Goal: Task Accomplishment & Management: Use online tool/utility

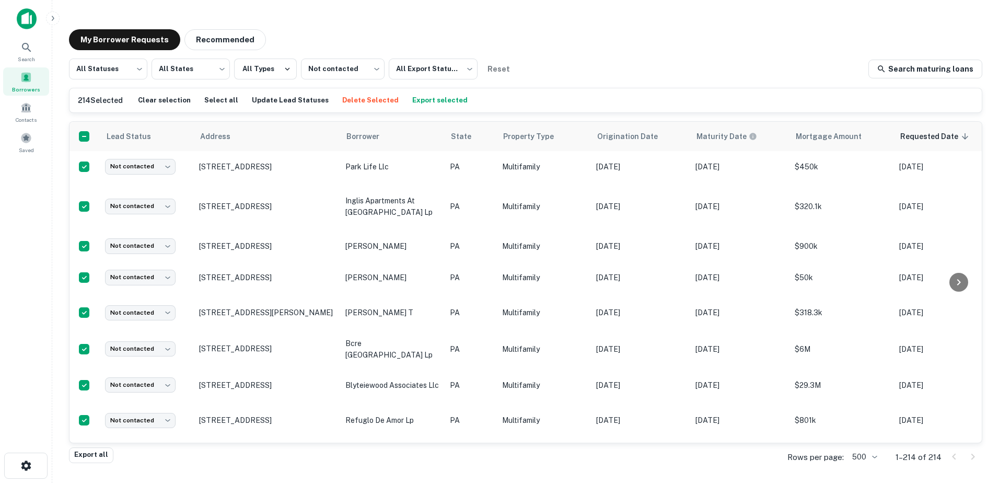
scroll to position [364, 0]
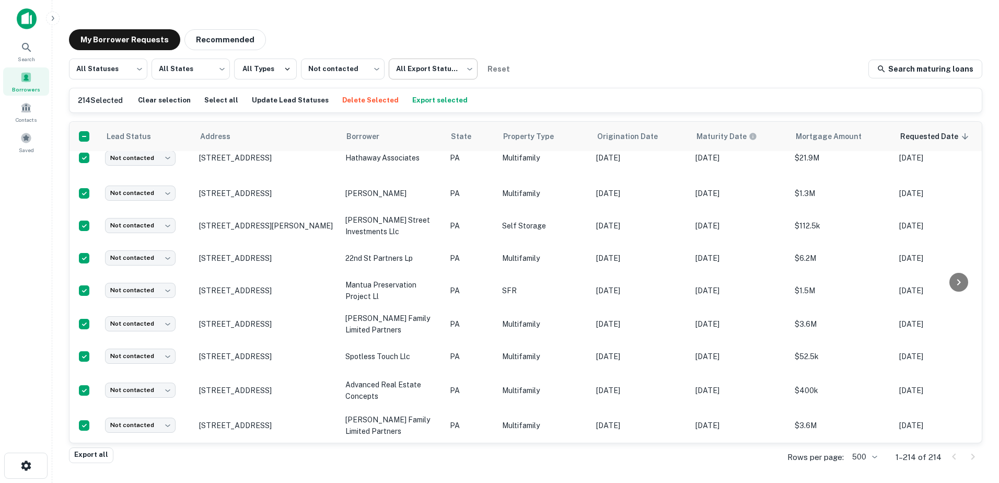
click at [450, 65] on body "Search Borrowers Contacts Saved My Borrower Requests Recommended All Statuses *…" at bounding box center [499, 241] width 999 height 483
click at [426, 43] on div at bounding box center [499, 241] width 999 height 483
click at [203, 137] on icon at bounding box center [205, 136] width 10 height 13
click at [232, 133] on span "Address" at bounding box center [237, 136] width 44 height 13
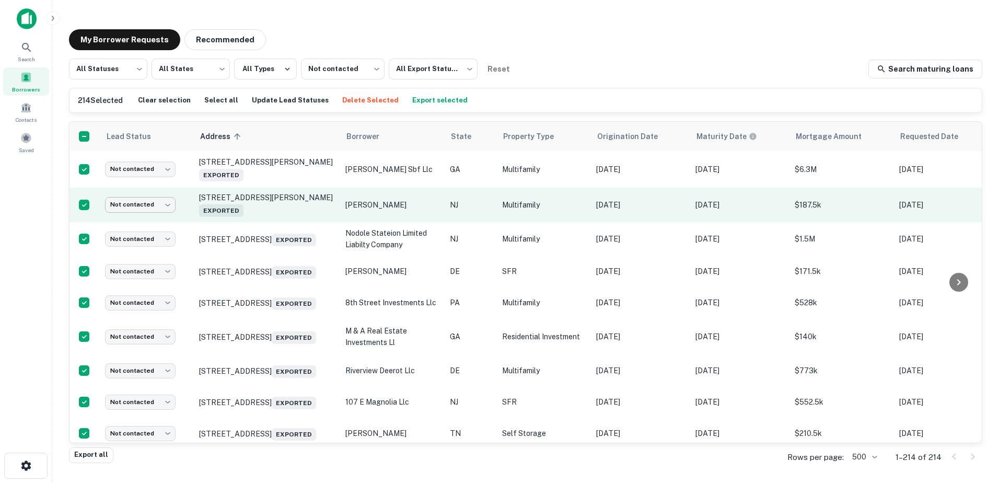
click at [162, 205] on body "Search Borrowers Contacts Saved My Borrower Requests Recommended All Statuses *…" at bounding box center [499, 241] width 999 height 483
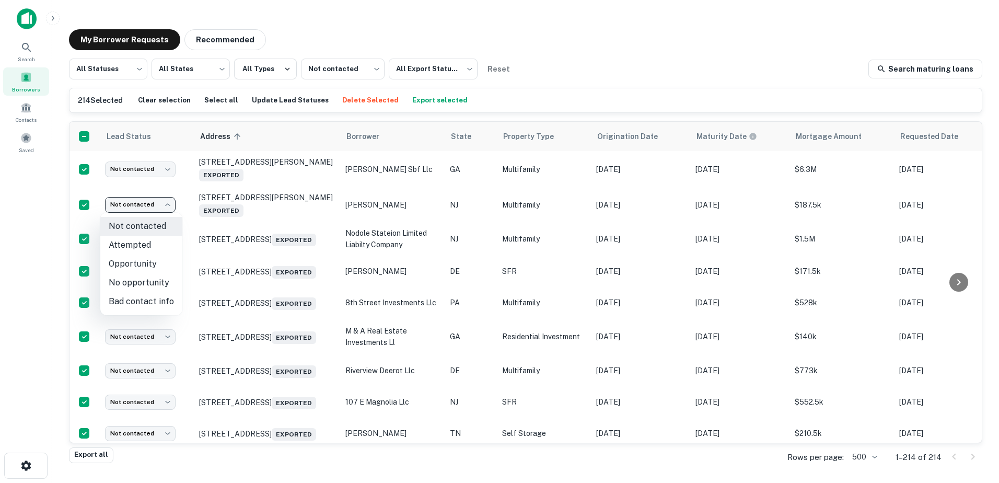
click at [136, 260] on li "Opportunity" at bounding box center [141, 264] width 82 height 19
type input "**********"
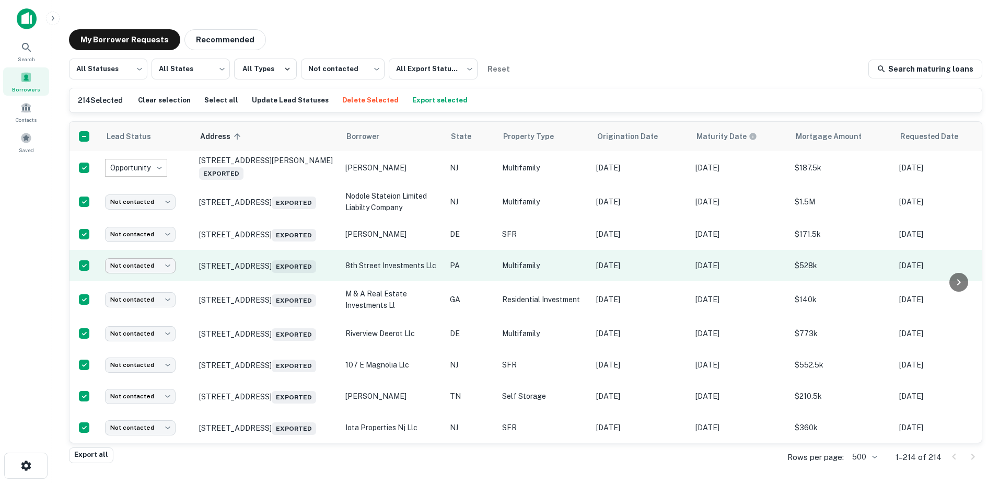
scroll to position [52, 0]
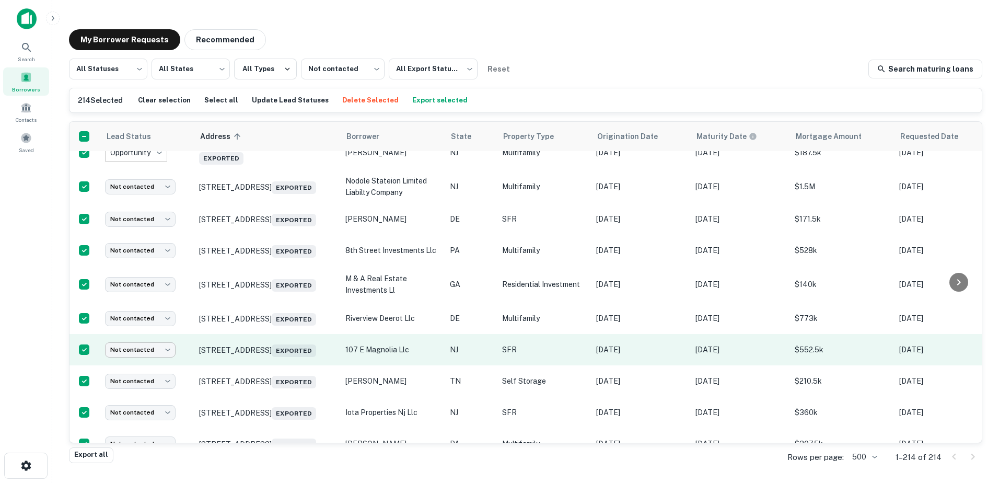
click at [124, 367] on body "**********" at bounding box center [499, 241] width 999 height 483
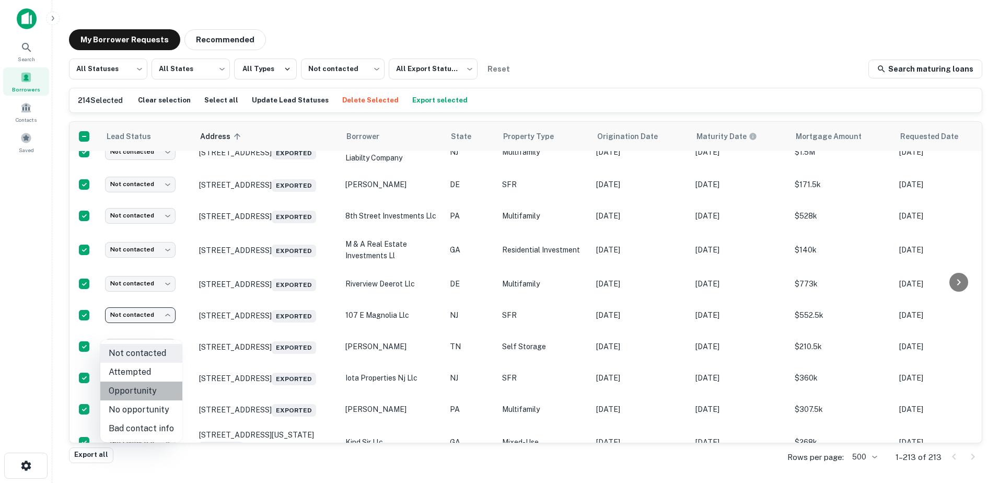
click at [148, 390] on li "Opportunity" at bounding box center [141, 391] width 82 height 19
type input "**********"
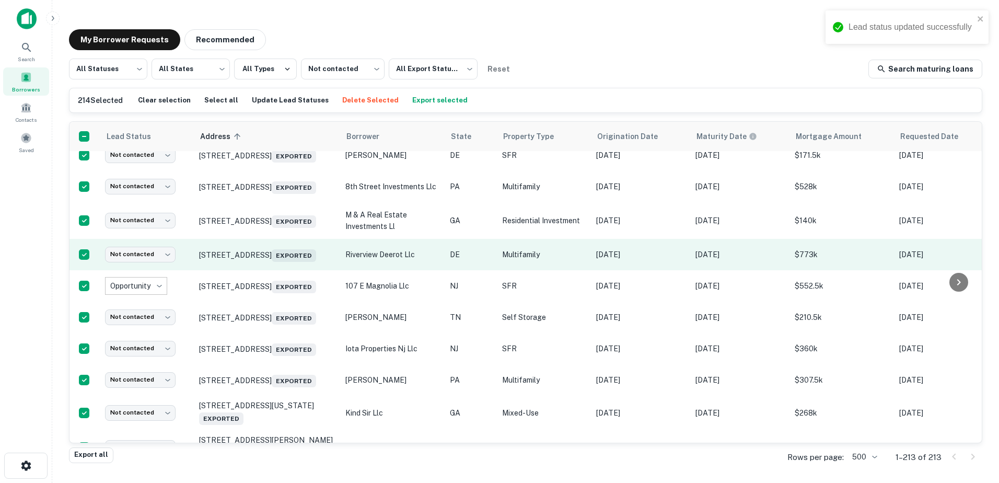
scroll to position [105, 0]
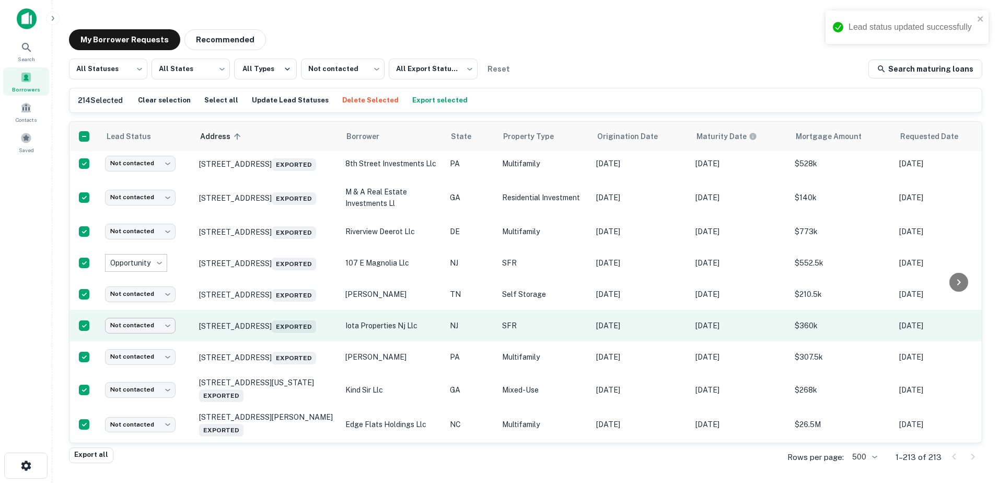
click at [146, 350] on body "Lead status updated successfully Search Borrowers Contacts Saved My Borrower Re…" at bounding box center [499, 241] width 999 height 483
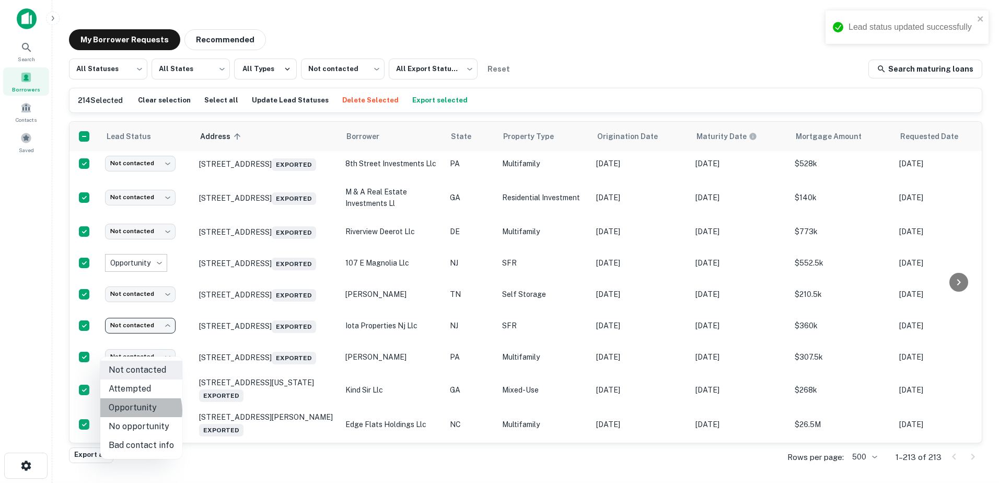
click at [133, 411] on li "Opportunity" at bounding box center [141, 407] width 82 height 19
type input "**********"
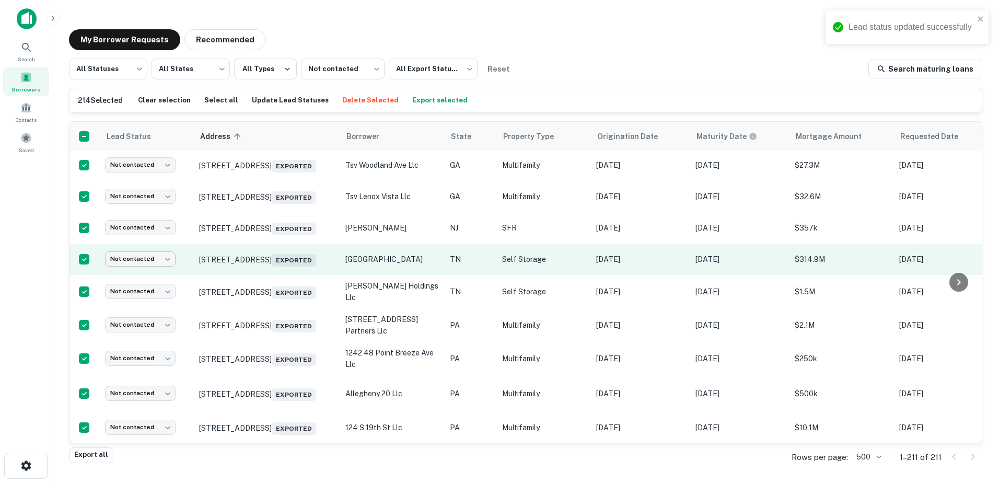
scroll to position [488, 0]
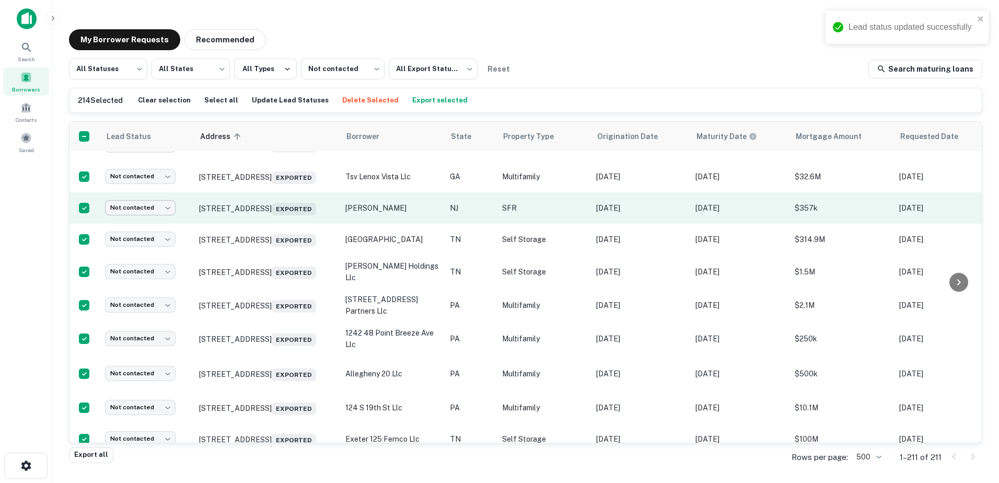
click at [147, 240] on body "Lead status updated successfully Search Borrowers Contacts Saved My Borrower Re…" at bounding box center [499, 241] width 999 height 483
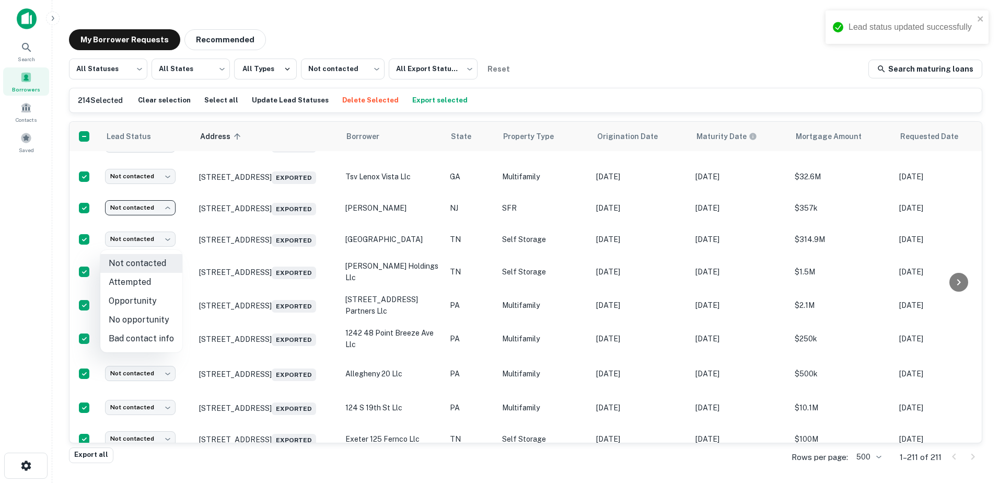
click at [149, 306] on li "Opportunity" at bounding box center [141, 301] width 82 height 19
type input "**********"
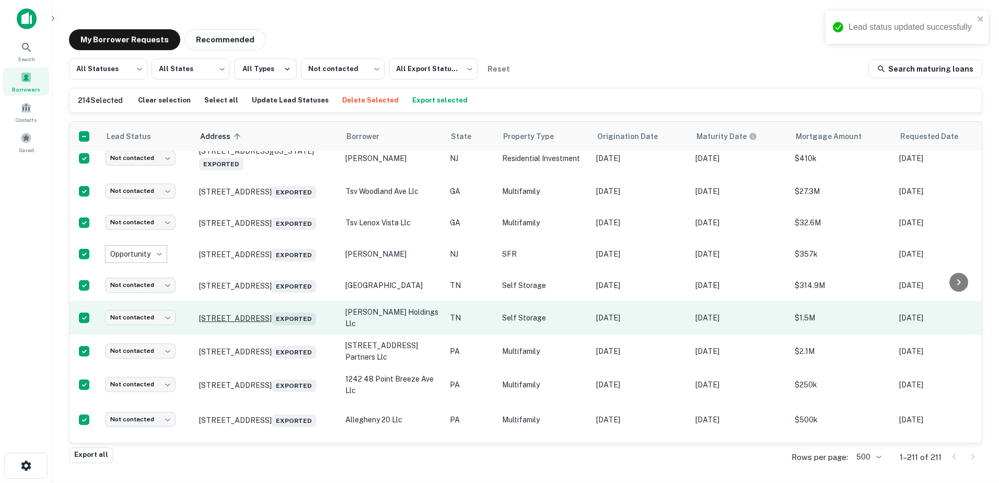
scroll to position [384, 0]
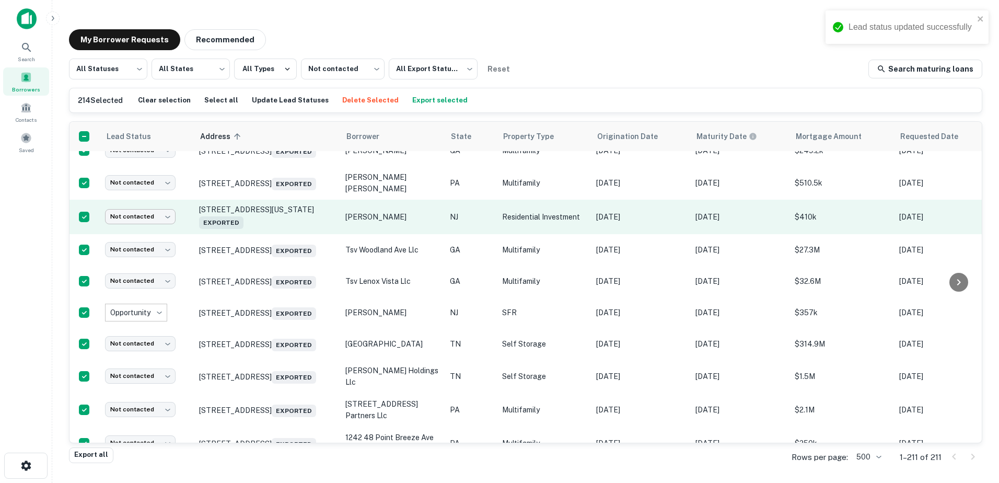
click at [138, 242] on body "Lead status updated successfully Search Borrowers Contacts Saved My Borrower Re…" at bounding box center [499, 241] width 999 height 483
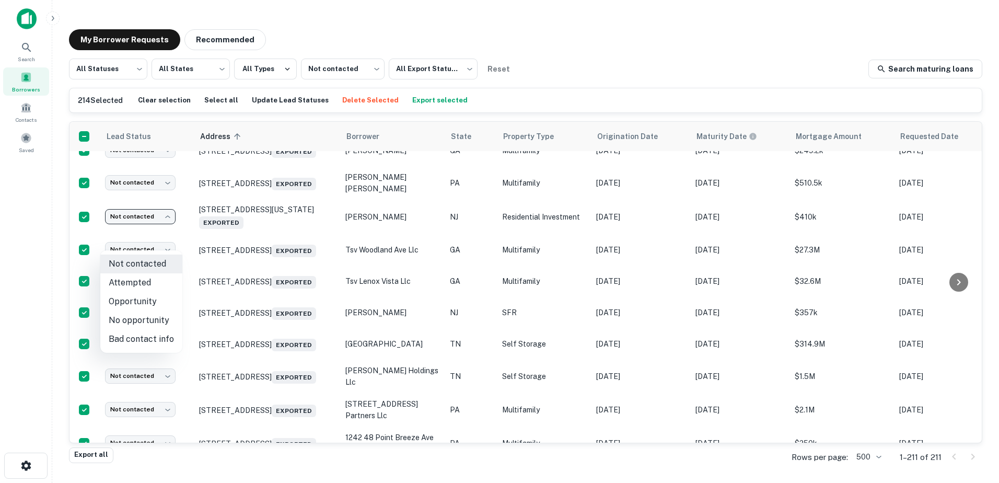
click at [146, 299] on li "Opportunity" at bounding box center [141, 301] width 82 height 19
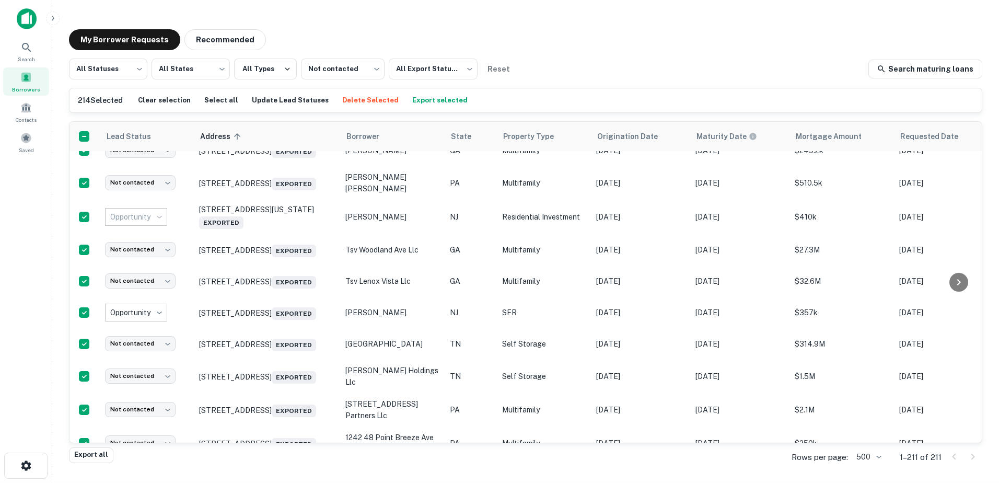
type input "**********"
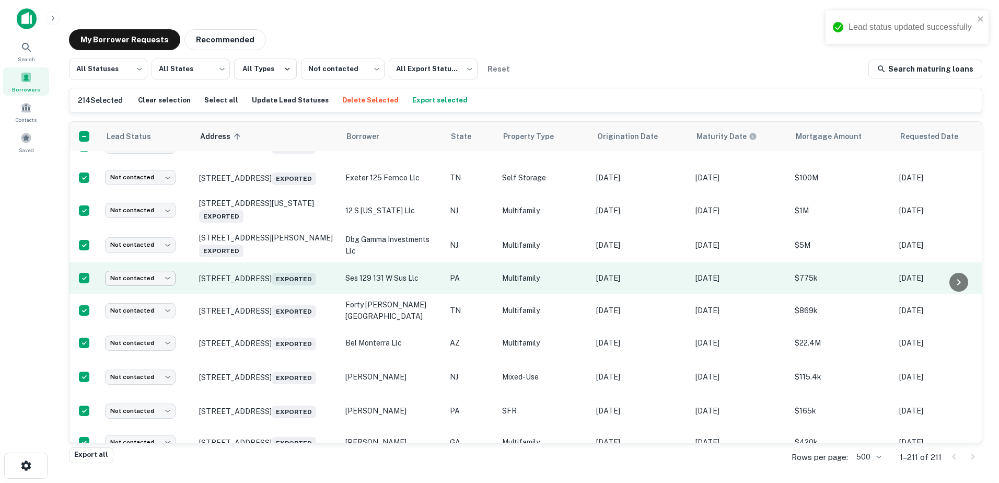
scroll to position [802, 0]
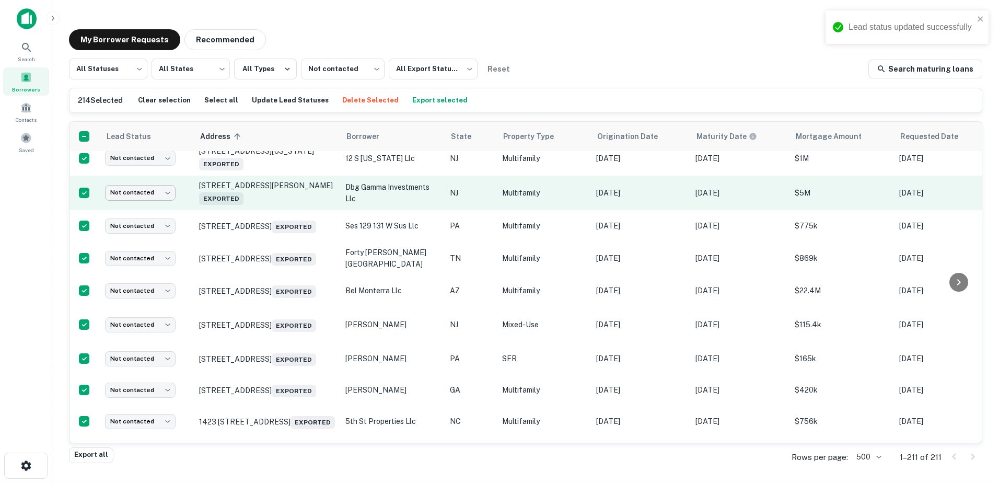
click at [139, 239] on body "Lead status updated successfully Search Borrowers Contacts Saved My Borrower Re…" at bounding box center [499, 241] width 999 height 483
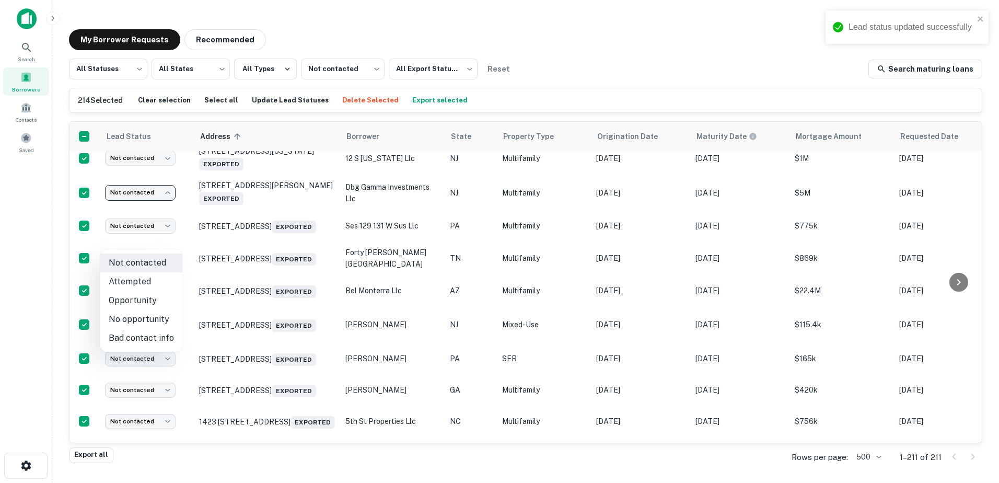
click at [150, 301] on li "Opportunity" at bounding box center [141, 300] width 82 height 19
type input "**********"
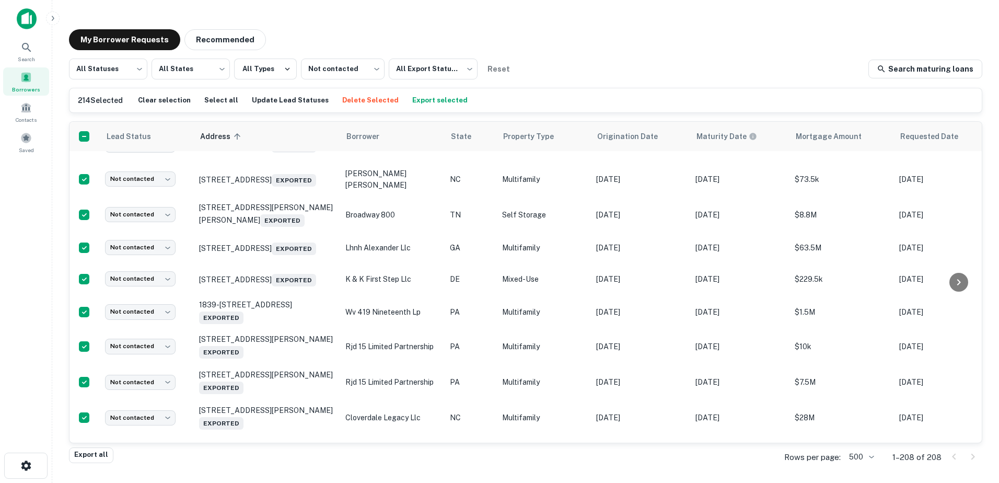
scroll to position [1692, 0]
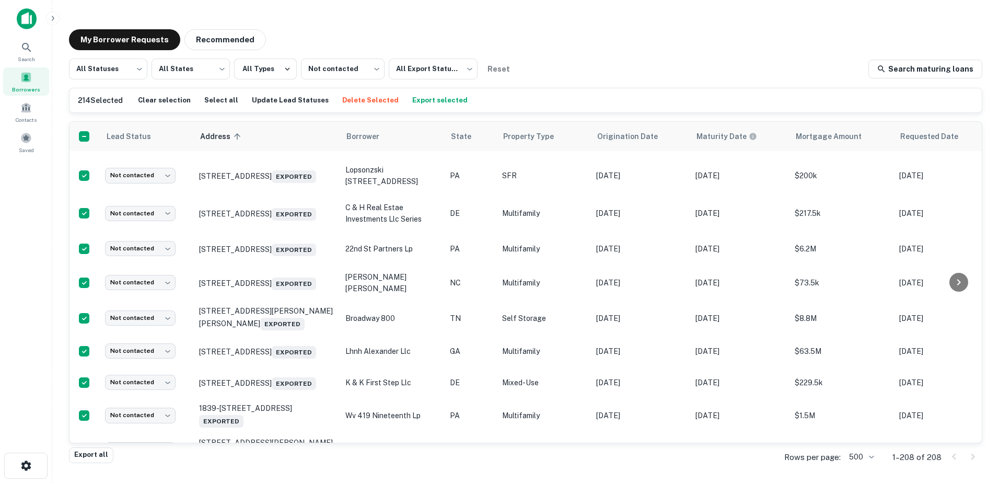
click at [134, 215] on body "Search Borrowers Contacts Saved My Borrower Requests Recommended All Statuses *…" at bounding box center [499, 241] width 999 height 483
click at [164, 281] on li "Opportunity" at bounding box center [141, 278] width 82 height 19
type input "**********"
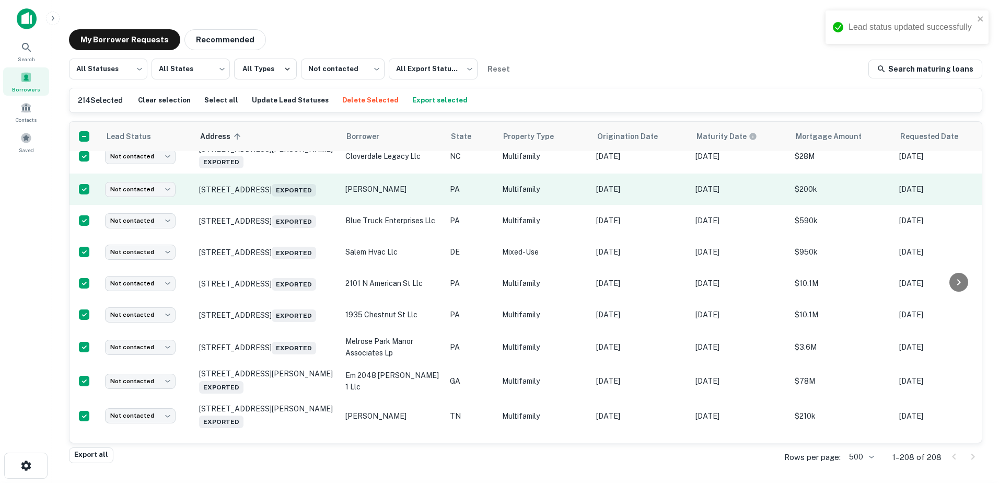
scroll to position [2057, 0]
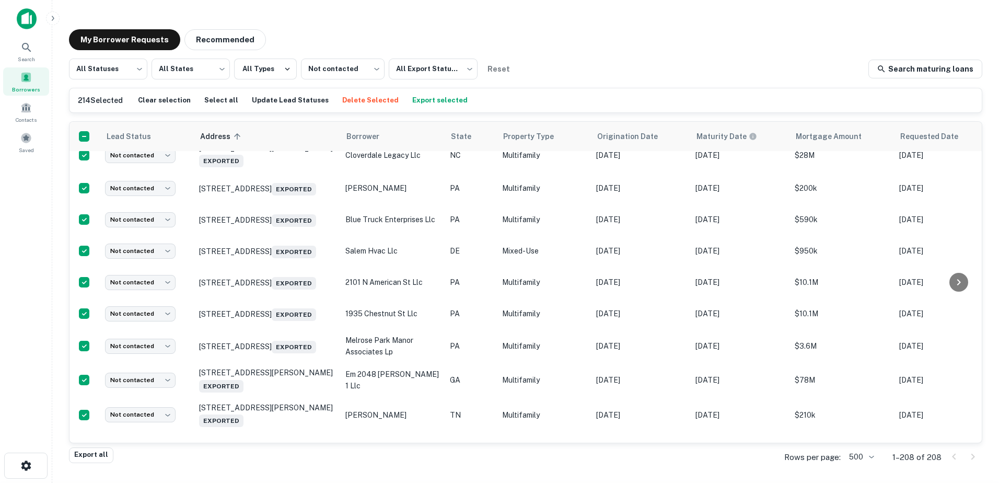
click at [145, 215] on body "Lead status updated successfully Search Borrowers Contacts Saved My Borrower Re…" at bounding box center [499, 241] width 999 height 483
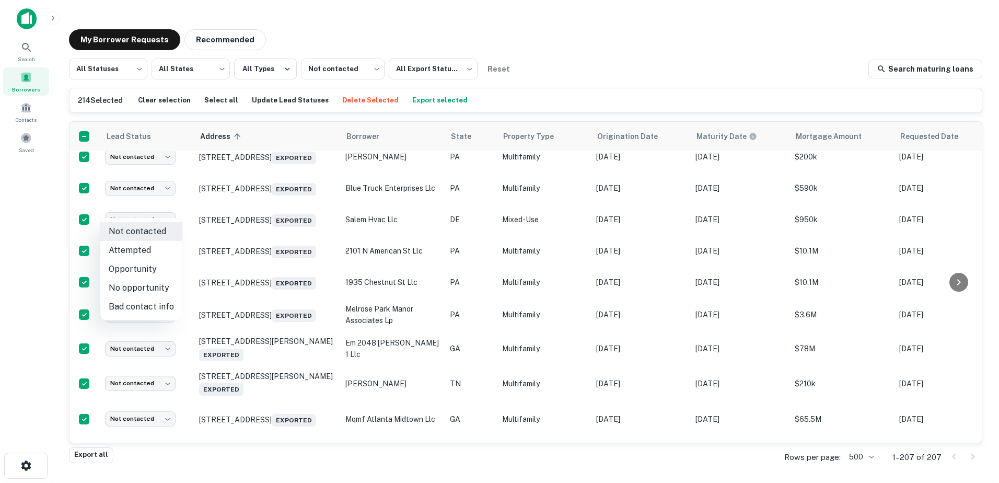
scroll to position [2022, 0]
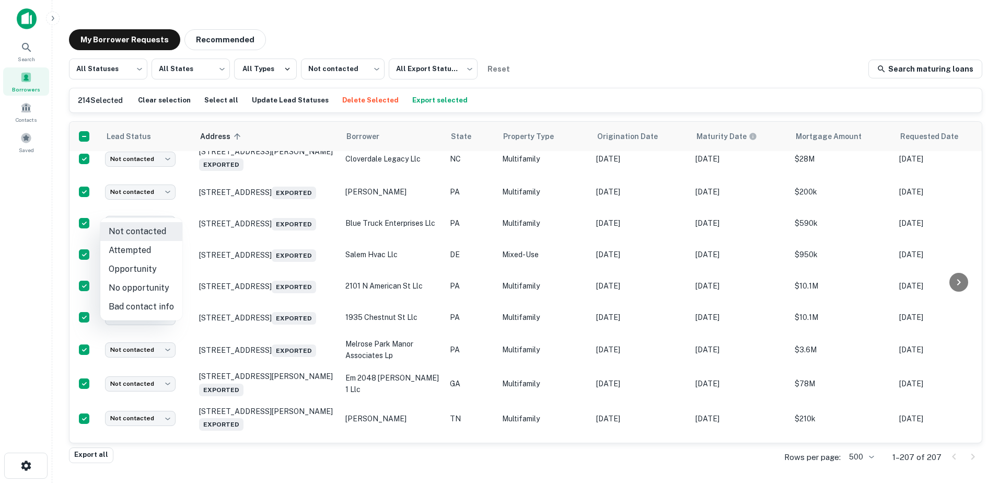
click at [153, 270] on li "Opportunity" at bounding box center [141, 269] width 82 height 19
type input "**********"
click at [143, 244] on body "Search Borrowers Contacts Saved My Borrower Requests Recommended All Statuses *…" at bounding box center [499, 241] width 999 height 483
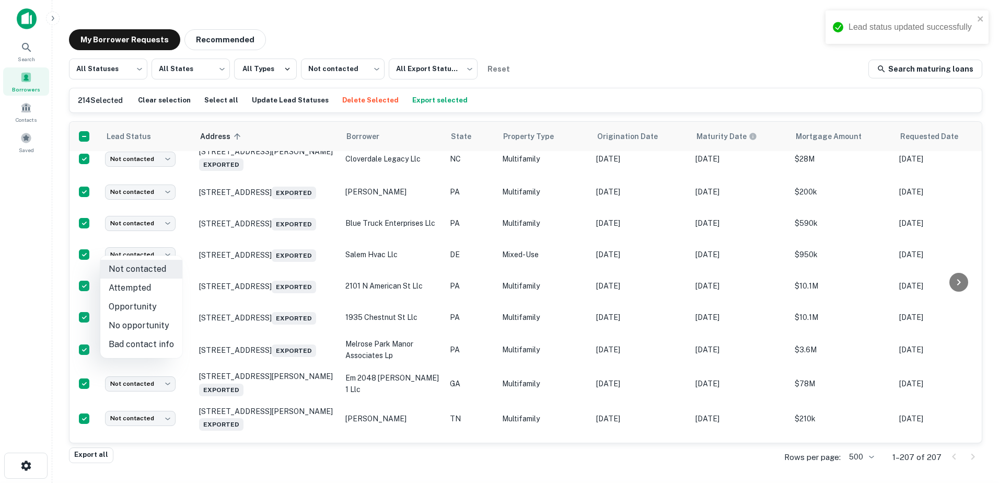
click at [153, 310] on li "Opportunity" at bounding box center [141, 306] width 82 height 19
type input "**********"
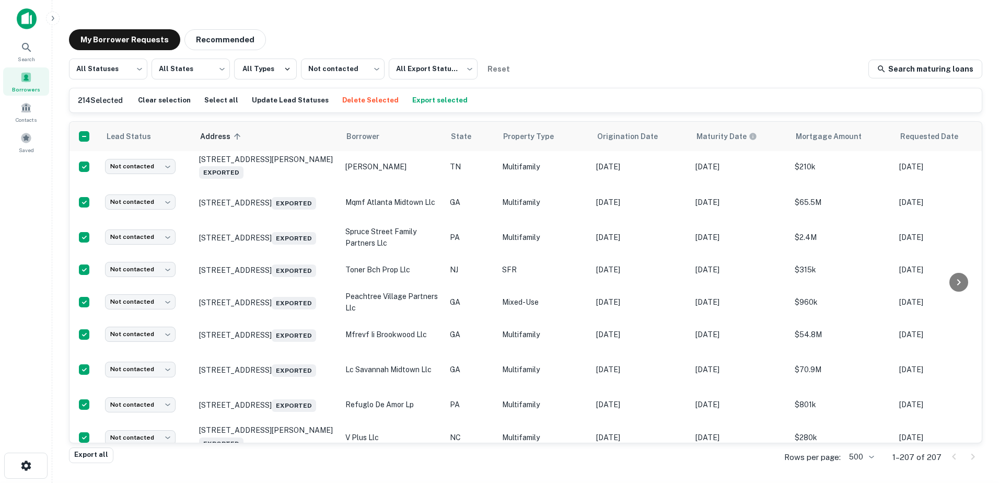
scroll to position [2336, 0]
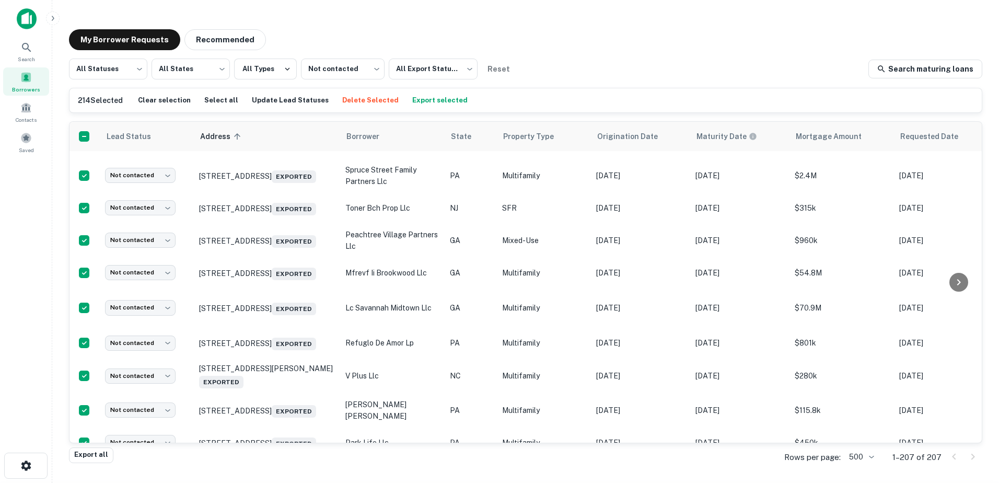
click at [141, 248] on body "Search Borrowers Contacts Saved My Borrower Requests Recommended All Statuses *…" at bounding box center [499, 241] width 999 height 483
click at [141, 305] on li "Opportunity" at bounding box center [141, 305] width 82 height 19
type input "**********"
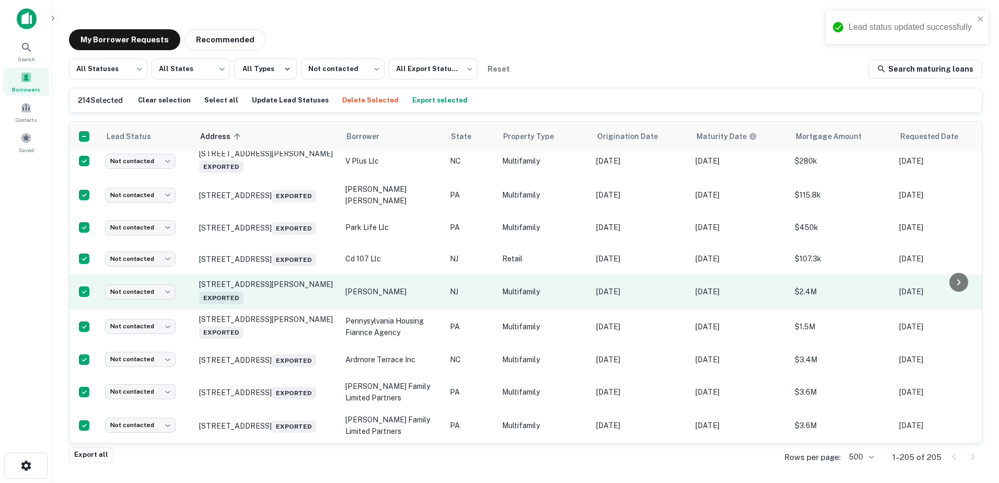
scroll to position [2626, 0]
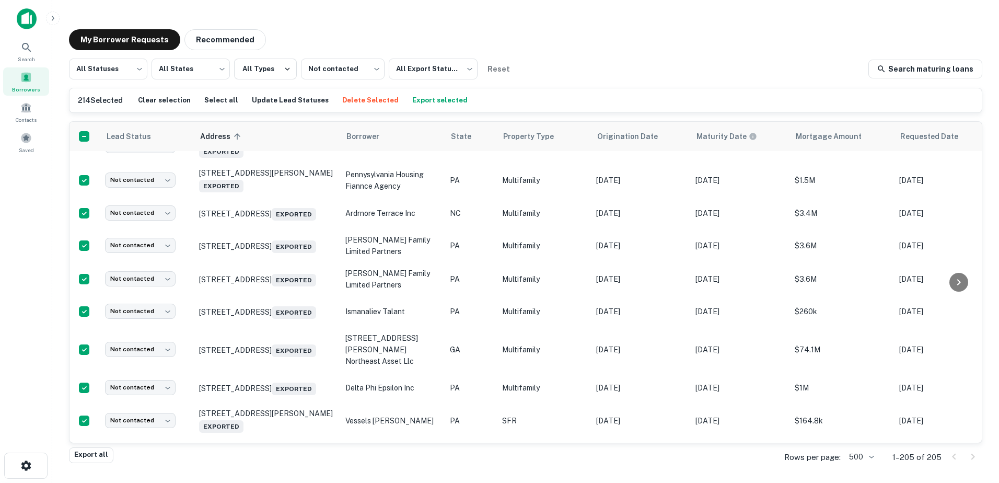
click at [144, 227] on body "Lead status updated successfully Search Borrowers Contacts Saved My Borrower Re…" at bounding box center [499, 241] width 999 height 483
click at [165, 293] on li "Opportunity" at bounding box center [141, 292] width 82 height 19
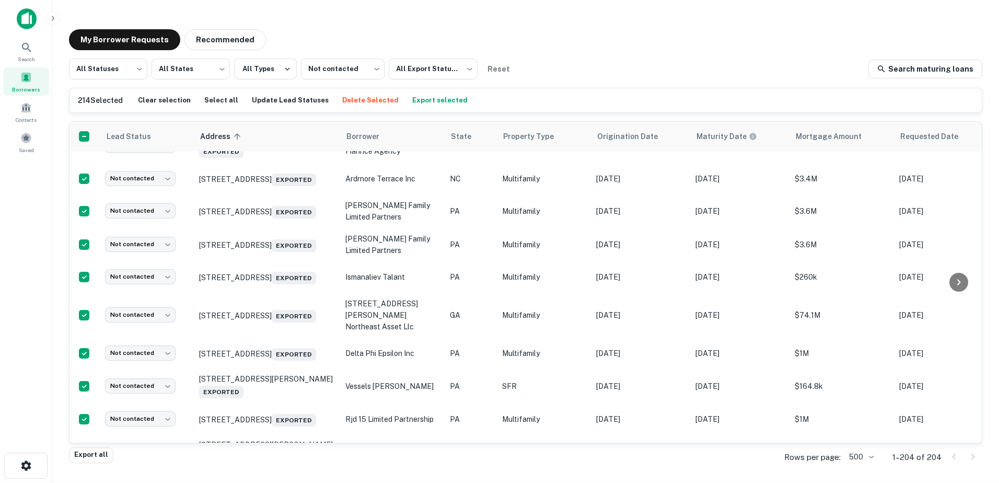
type input "**********"
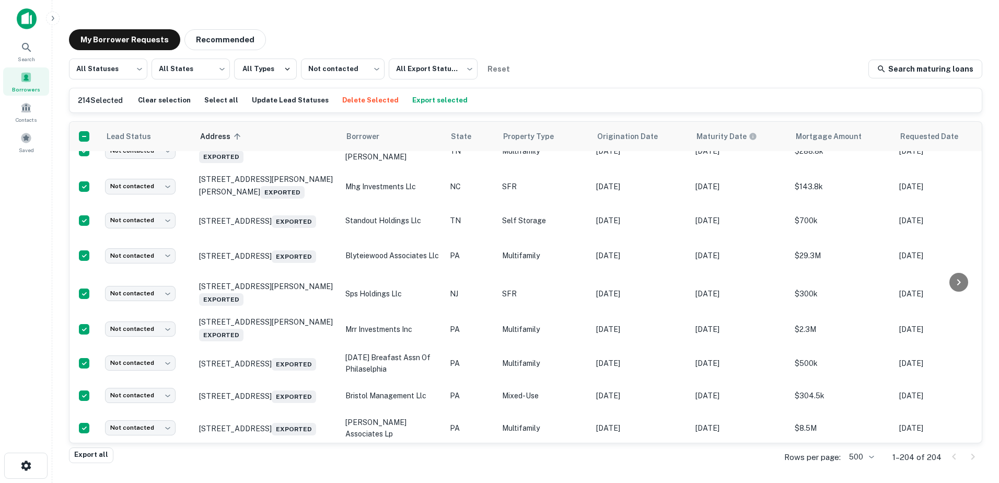
scroll to position [3010, 0]
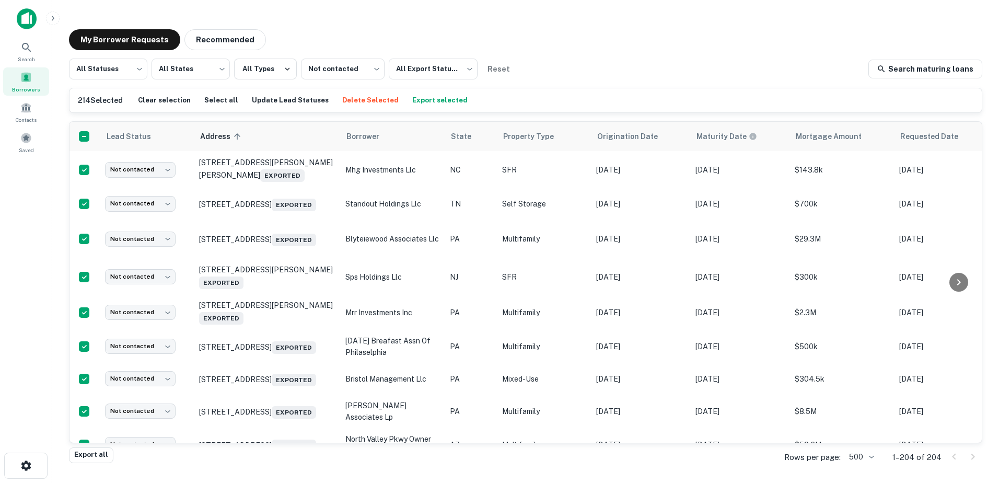
click at [153, 204] on body "Search Borrowers Contacts Saved My Borrower Requests Recommended All Statuses *…" at bounding box center [499, 241] width 999 height 483
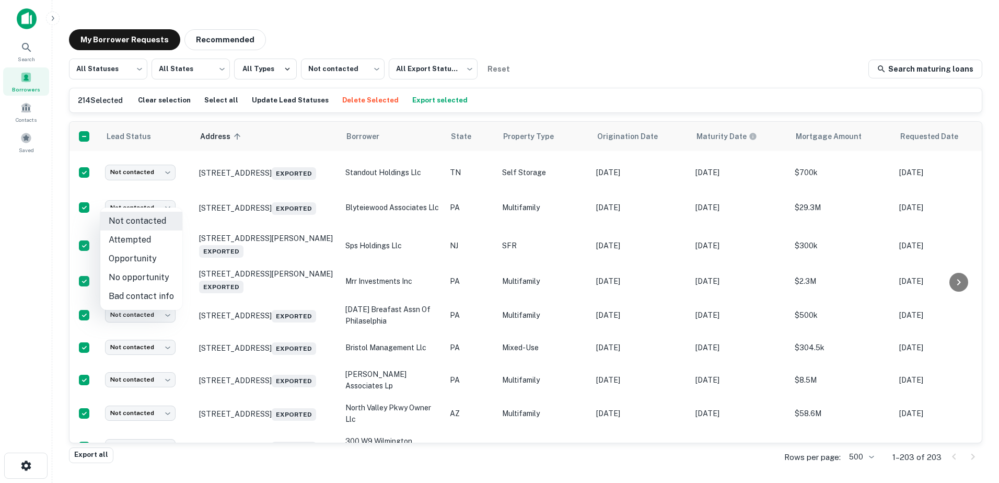
scroll to position [2975, 0]
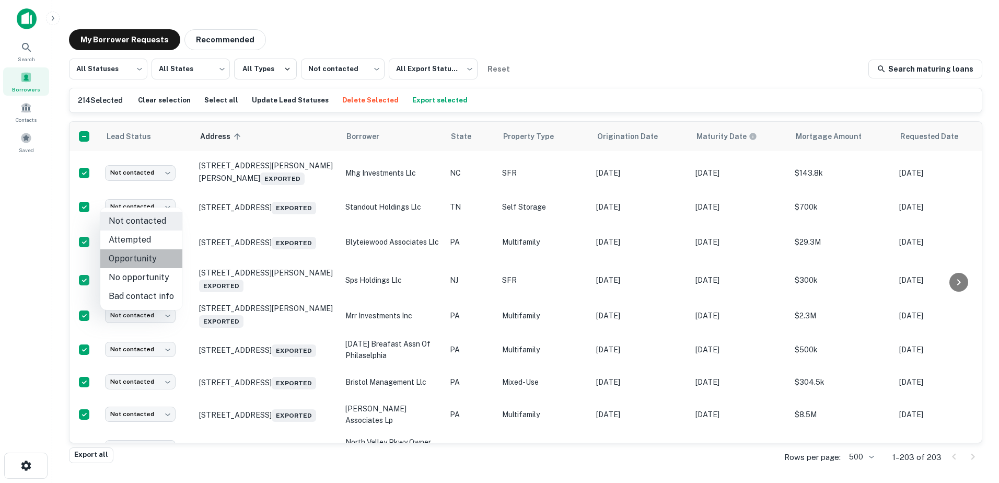
click at [148, 263] on li "Opportunity" at bounding box center [141, 258] width 82 height 19
type input "**********"
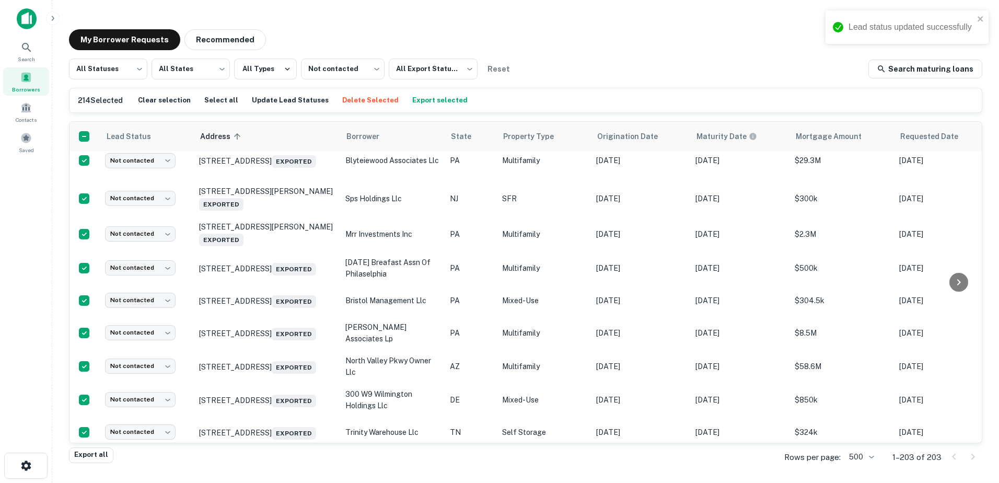
scroll to position [3080, 0]
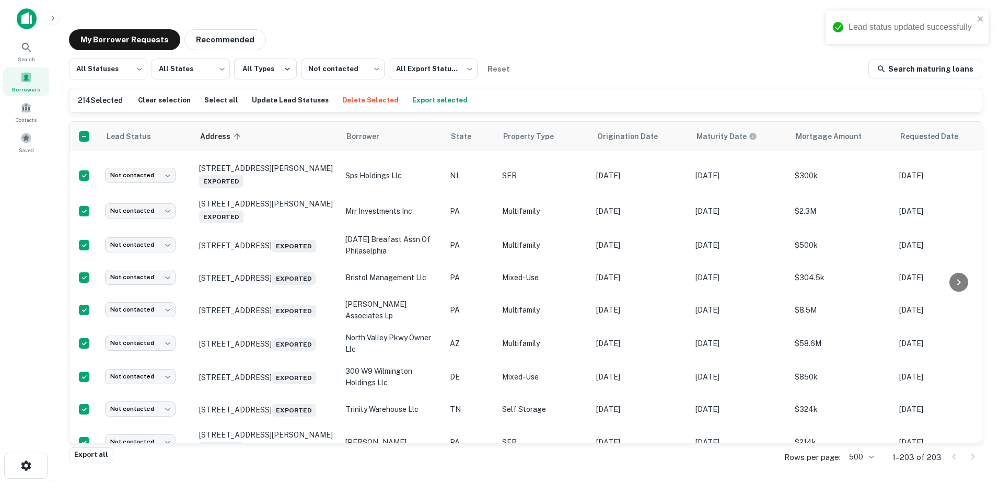
click at [141, 204] on body "Lead status updated successfully Search Borrowers Contacts Saved My Borrower Re…" at bounding box center [499, 241] width 999 height 483
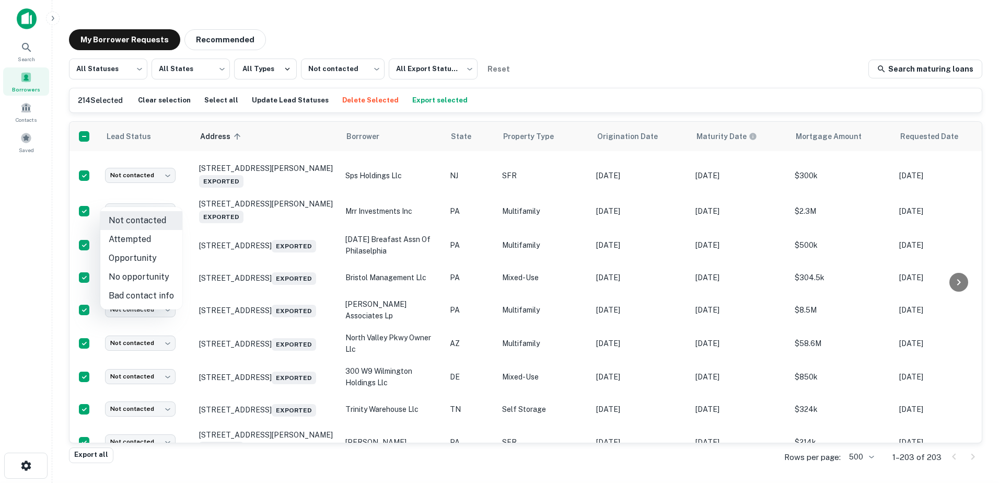
click at [132, 261] on li "Opportunity" at bounding box center [141, 258] width 82 height 19
type input "**********"
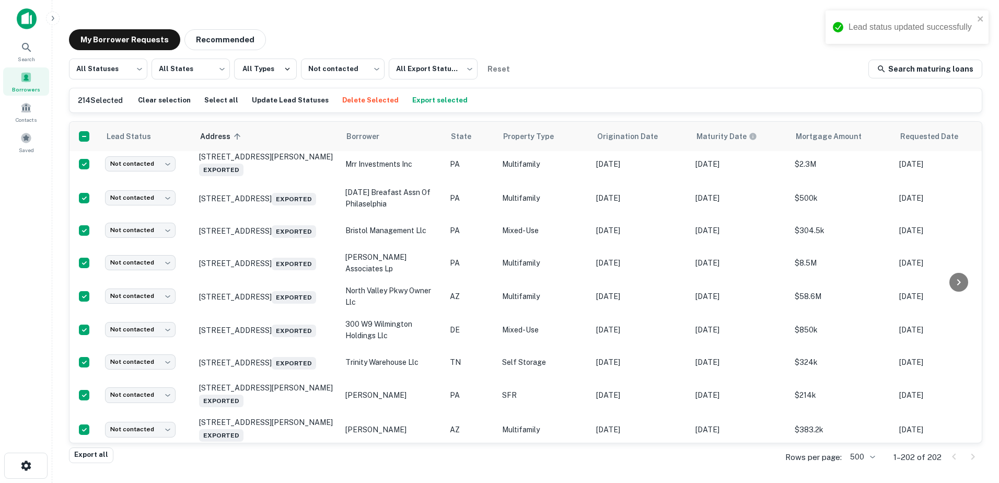
scroll to position [3149, 0]
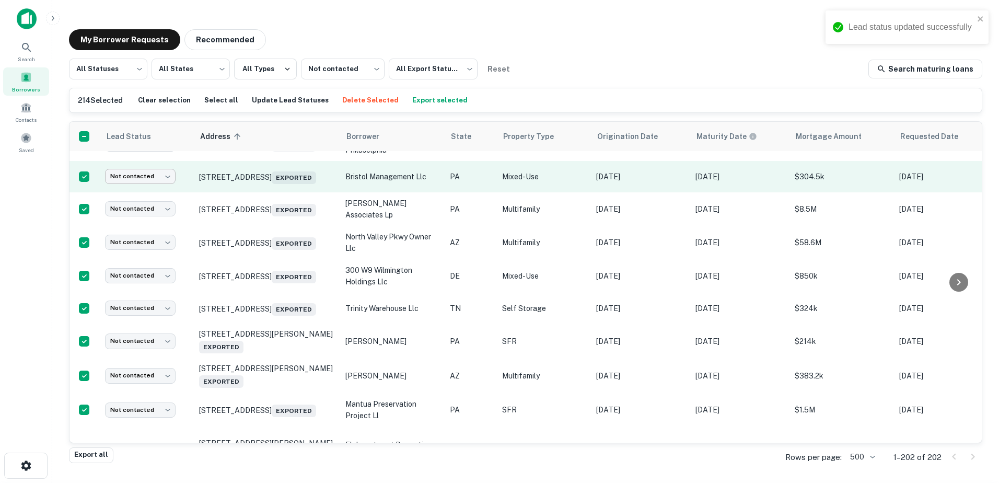
click at [137, 360] on body "Lead status updated successfully Search Borrowers Contacts Saved My Borrower Re…" at bounding box center [499, 241] width 999 height 483
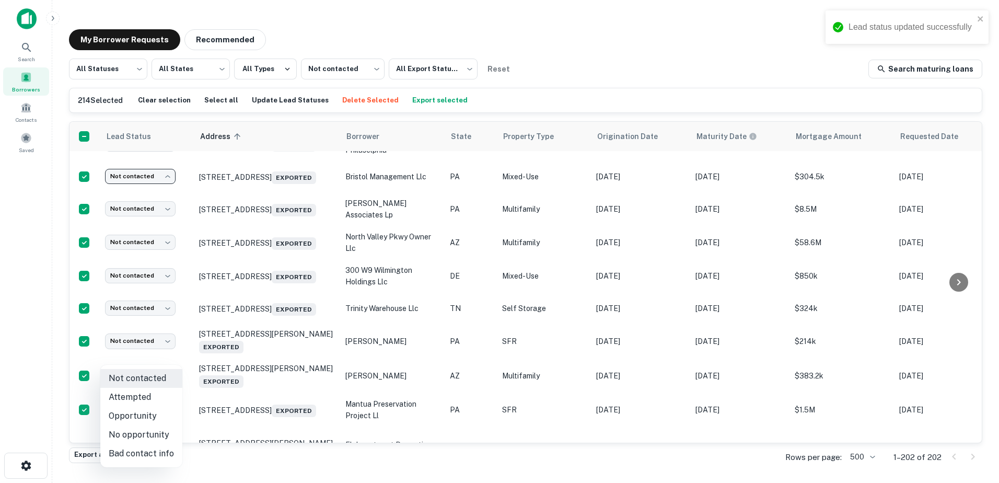
click at [134, 420] on li "Opportunity" at bounding box center [141, 416] width 82 height 19
type input "**********"
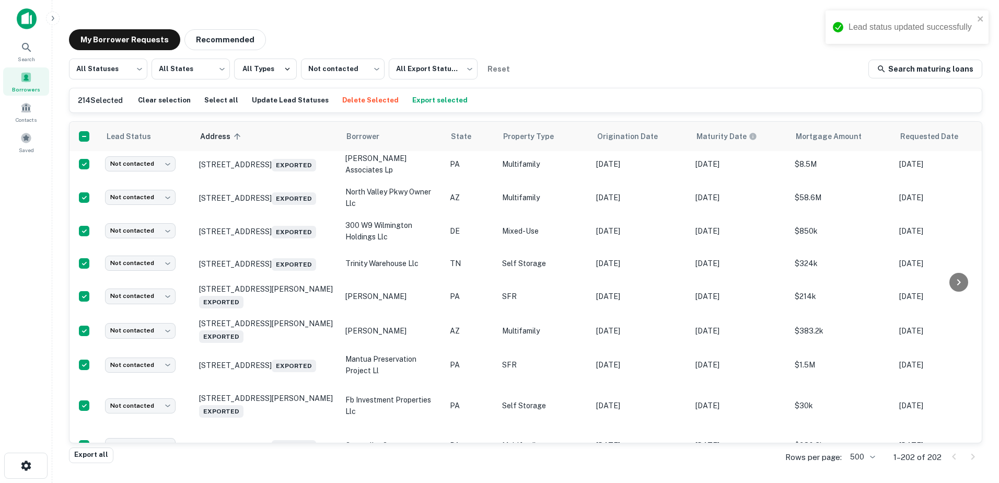
scroll to position [3254, 0]
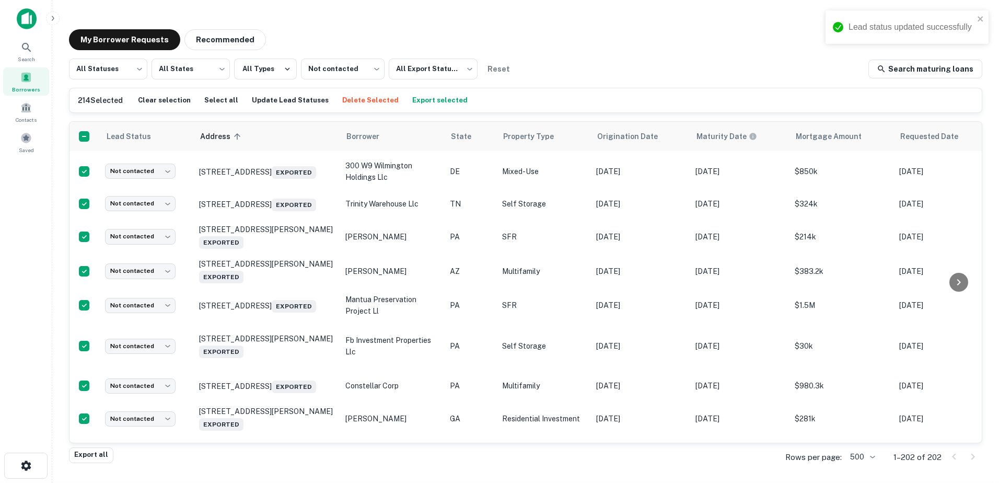
click at [142, 291] on body "Lead status updated successfully Search Borrowers Contacts Saved My Borrower Re…" at bounding box center [499, 241] width 999 height 483
click at [141, 374] on li "Bad contact info" at bounding box center [141, 383] width 82 height 19
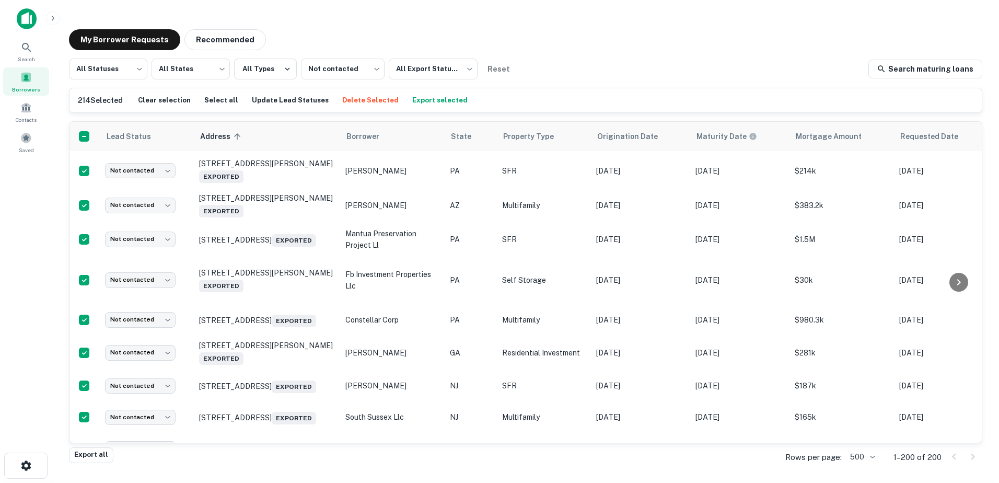
scroll to position [3219, 0]
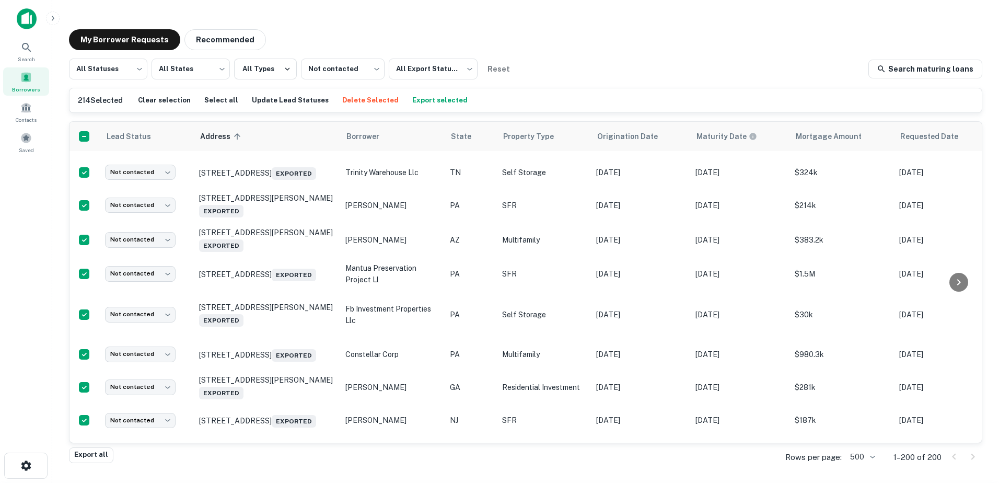
click at [160, 255] on body "Search Borrowers Contacts Saved My Borrower Requests Recommended All Statuses *…" at bounding box center [499, 241] width 999 height 483
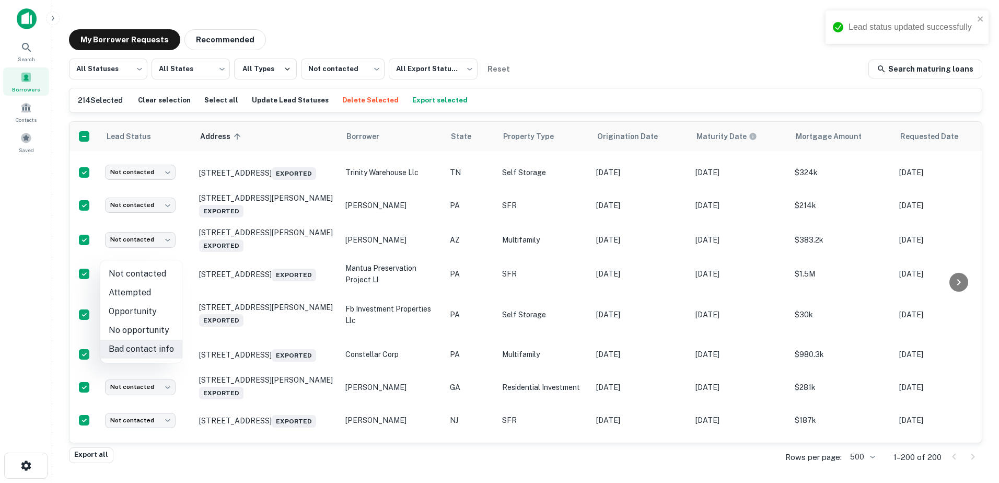
click at [142, 306] on li "Opportunity" at bounding box center [141, 311] width 82 height 19
type input "**********"
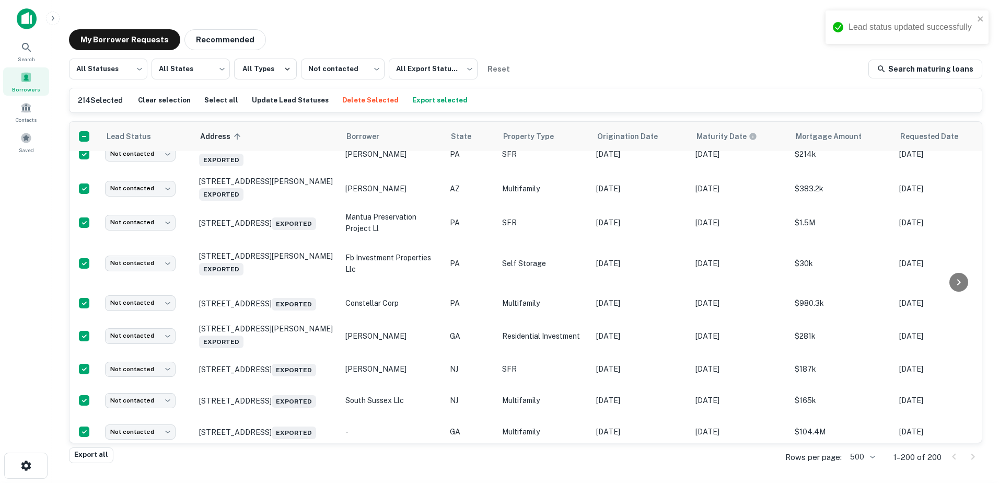
scroll to position [3272, 0]
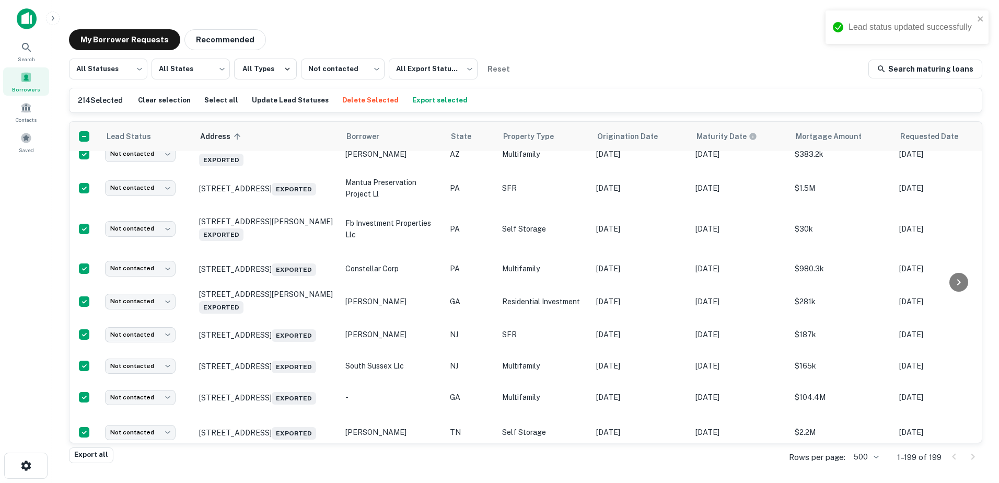
click at [155, 238] on body "Lead status updated successfully Search Borrowers Contacts Saved My Borrower Re…" at bounding box center [499, 241] width 999 height 483
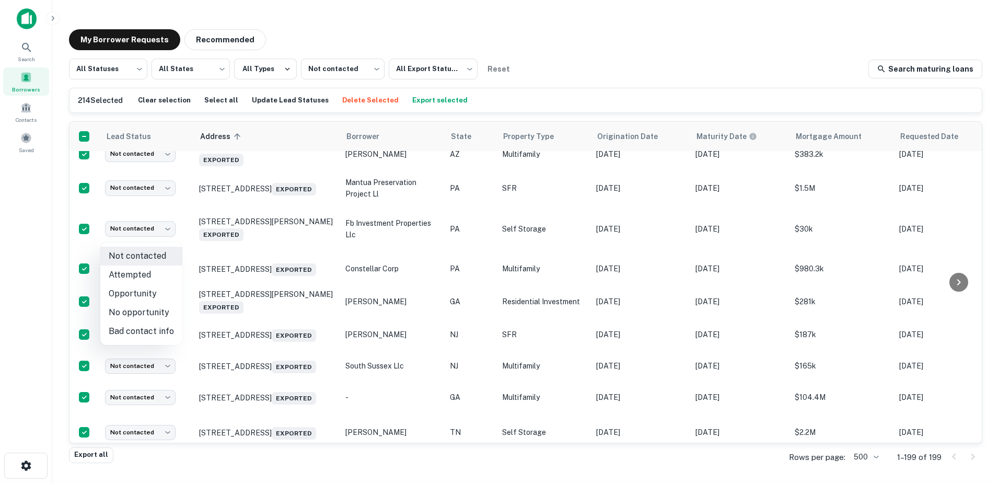
click at [148, 296] on li "Opportunity" at bounding box center [141, 293] width 82 height 19
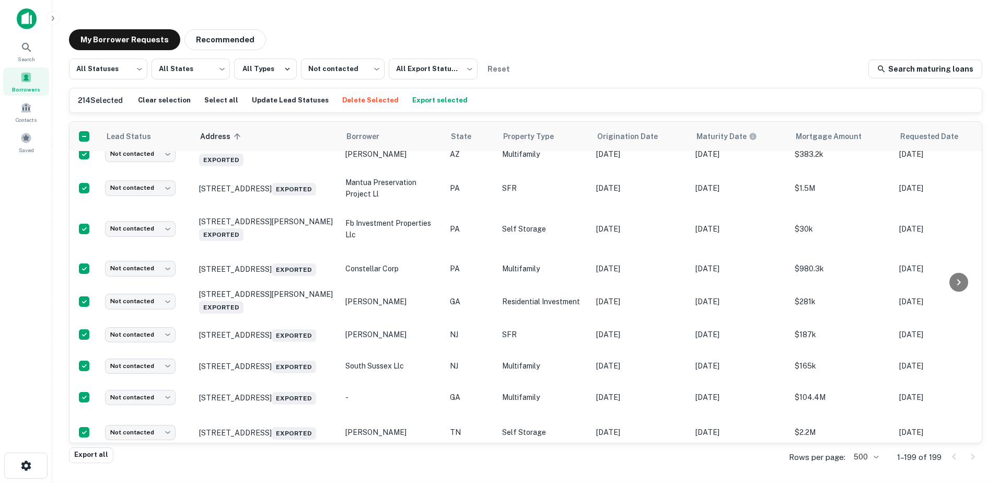
type input "**********"
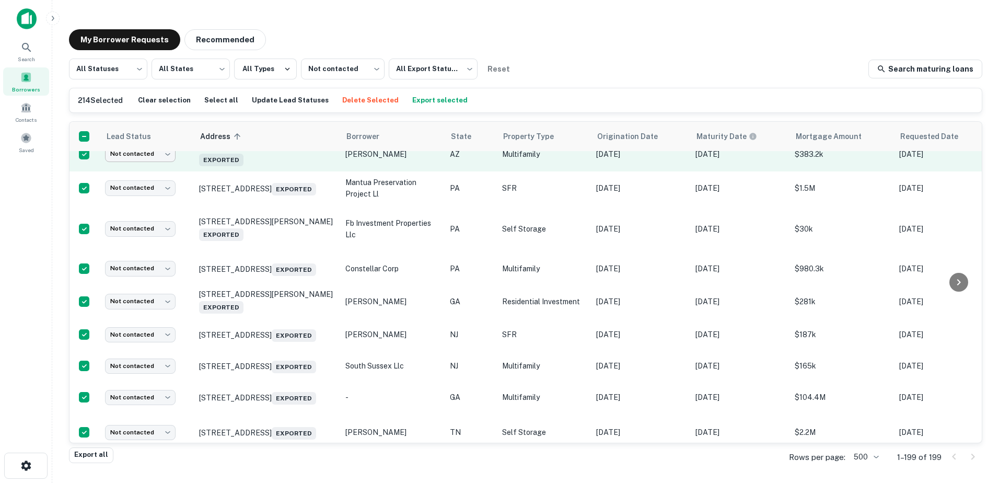
click at [123, 301] on body "Lead status updated successfully Search Borrowers Contacts Saved My Borrower Re…" at bounding box center [499, 241] width 999 height 483
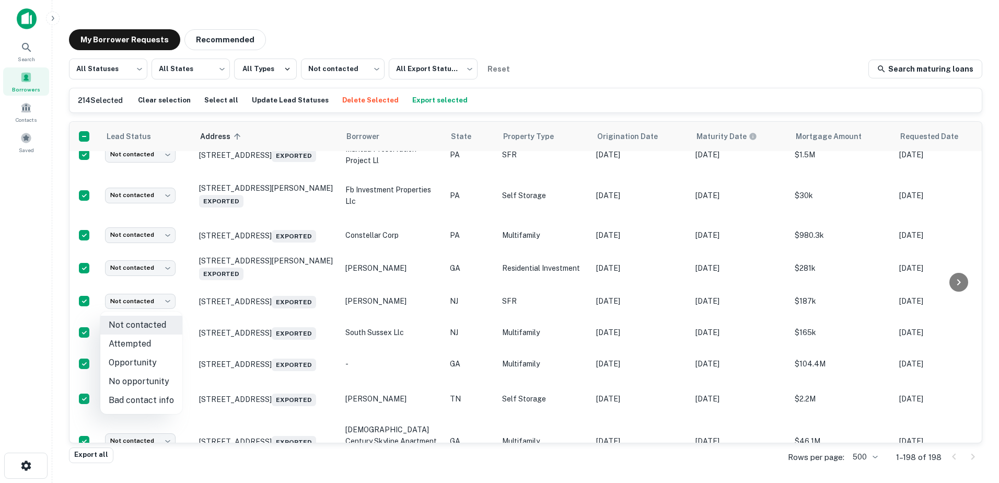
click at [156, 270] on div at bounding box center [499, 241] width 999 height 483
click at [144, 272] on body "Search Borrowers Contacts Saved My Borrower Requests Recommended All Statuses *…" at bounding box center [499, 241] width 999 height 483
click at [157, 328] on li "Opportunity" at bounding box center [141, 328] width 82 height 19
type input "**********"
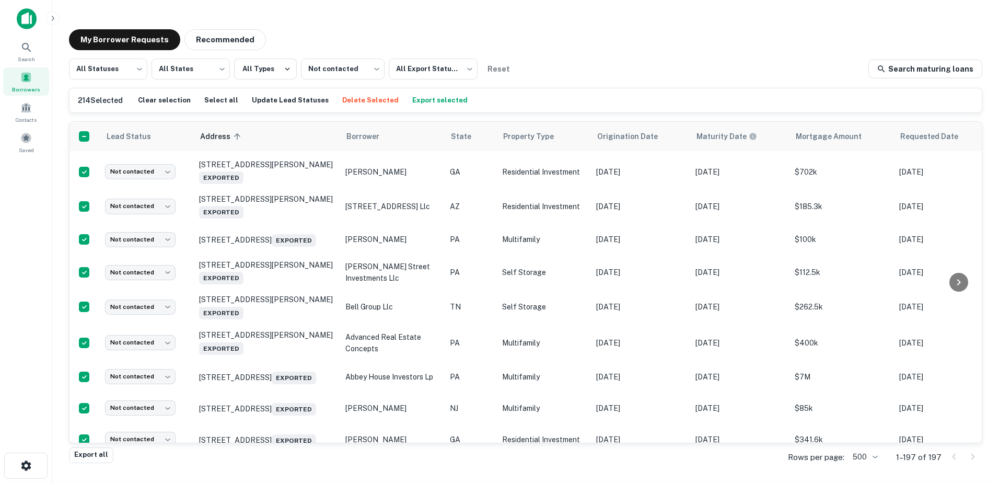
scroll to position [3760, 0]
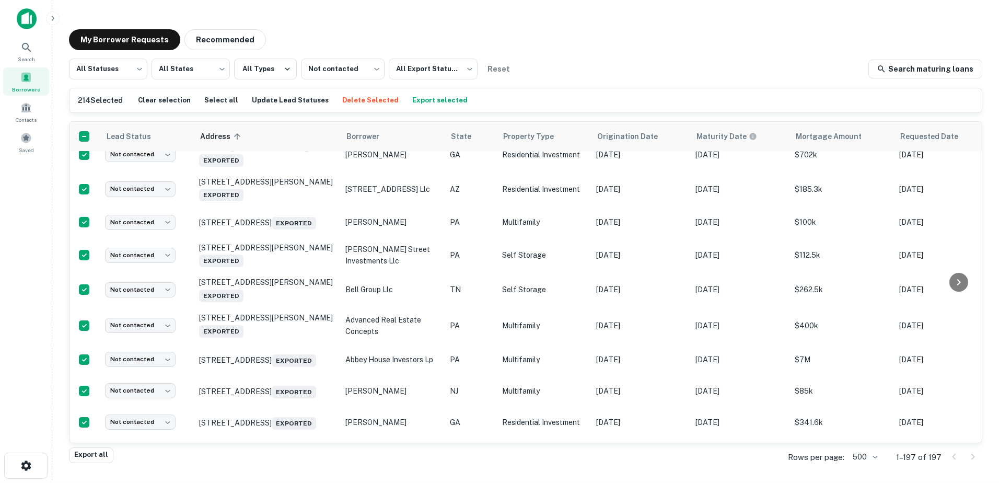
click at [143, 284] on body "Search Borrowers Contacts Saved My Borrower Requests Recommended All Statuses *…" at bounding box center [499, 241] width 999 height 483
click at [157, 349] on li "Opportunity" at bounding box center [141, 344] width 82 height 19
type input "**********"
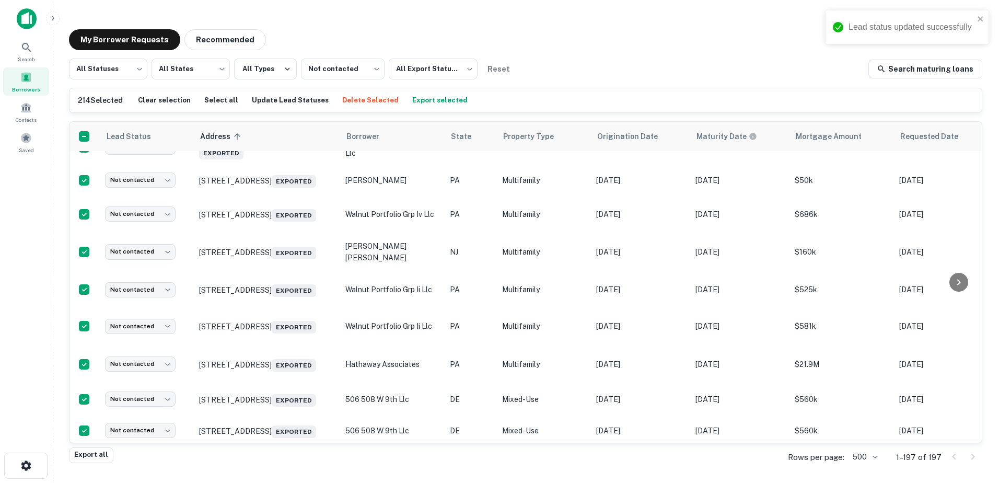
scroll to position [4074, 0]
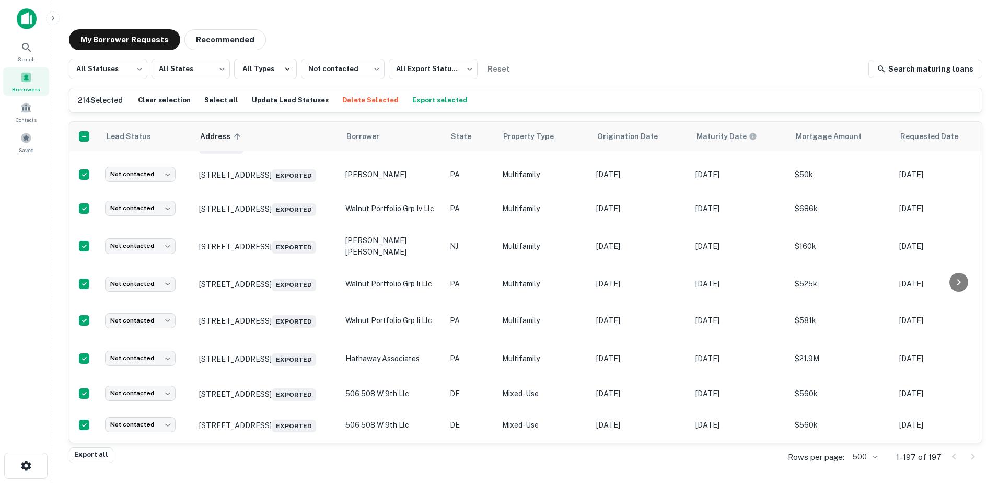
click at [143, 289] on body "Lead status updated successfully Search Borrowers Contacts Saved My Borrower Re…" at bounding box center [499, 241] width 999 height 483
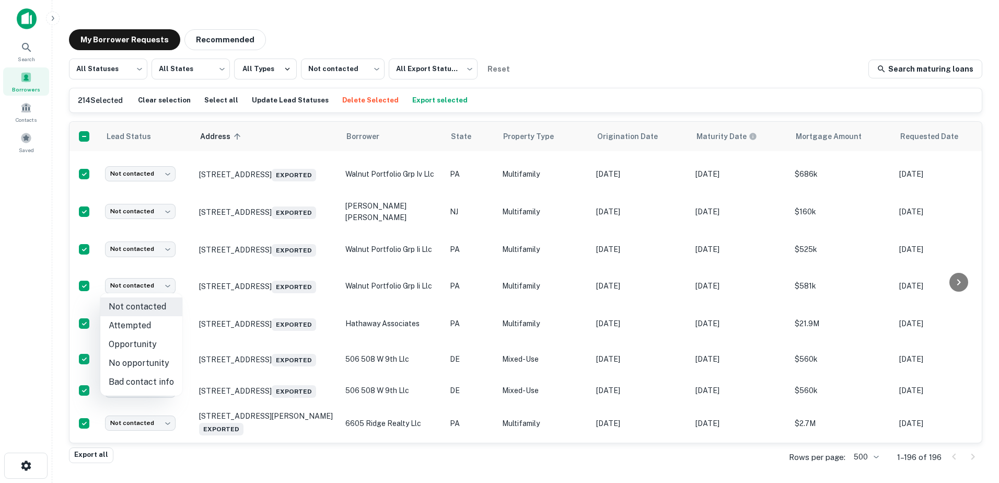
scroll to position [4039, 0]
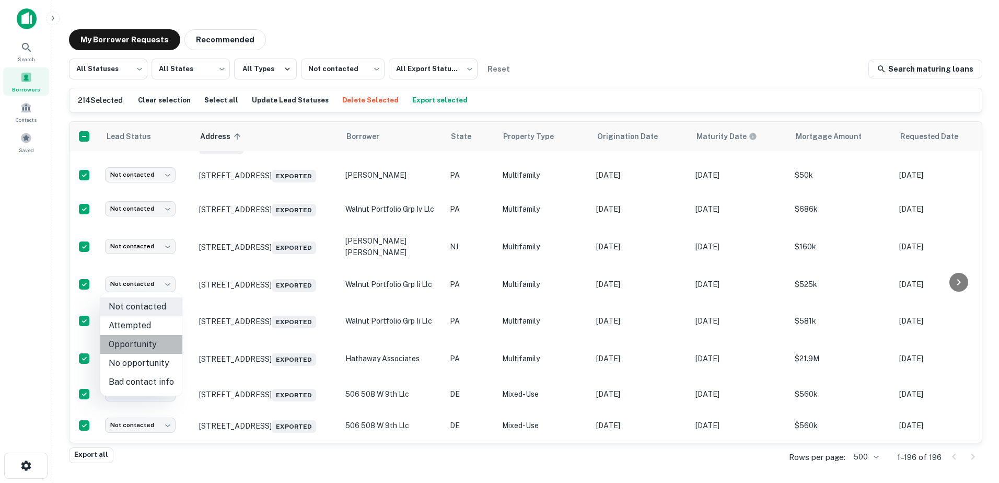
click at [152, 344] on li "Opportunity" at bounding box center [141, 344] width 82 height 19
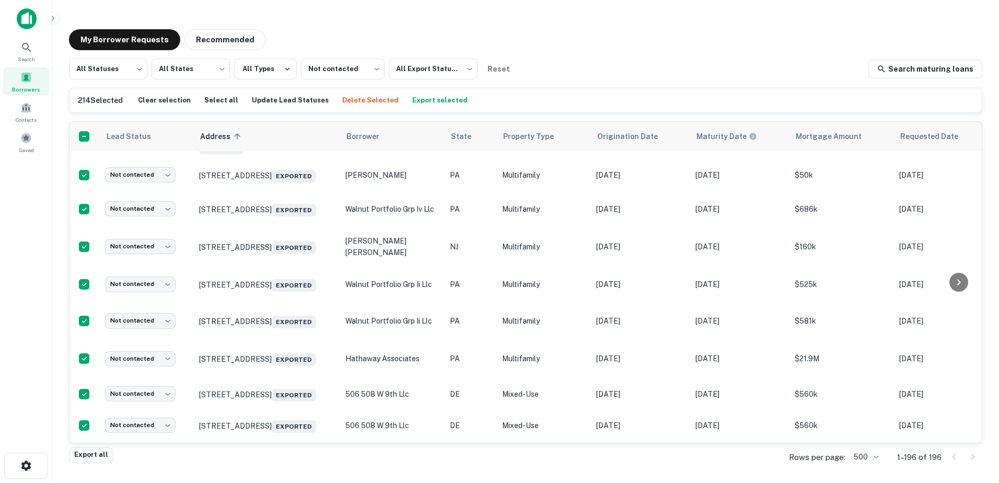
type input "**********"
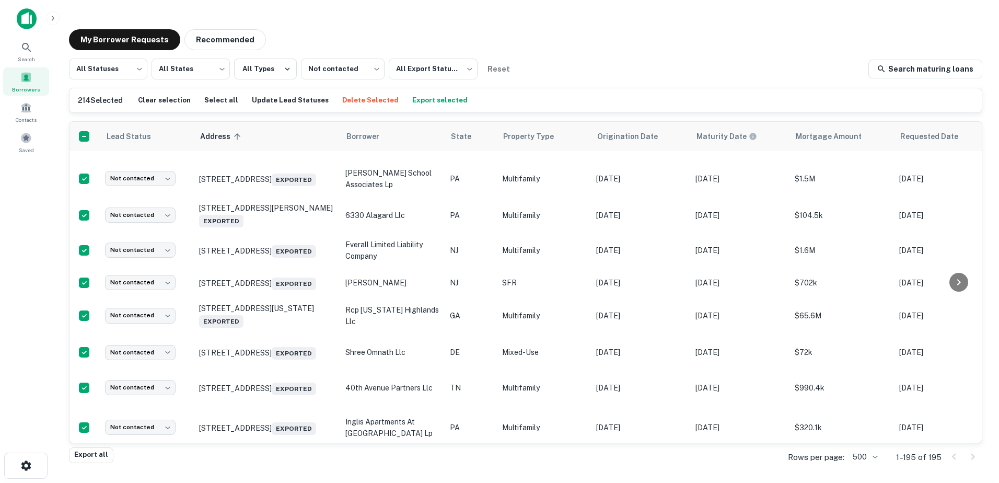
scroll to position [4579, 0]
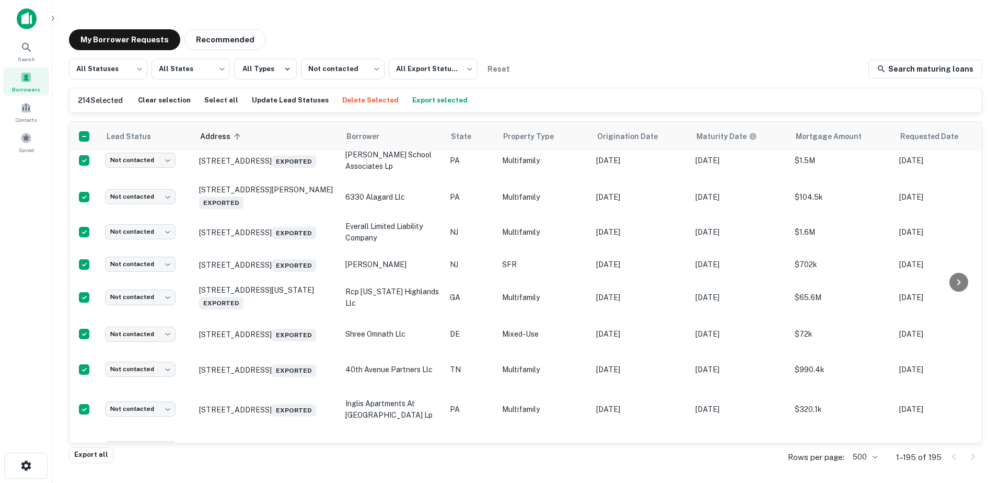
click at [137, 294] on body "Search Borrowers Contacts Saved My Borrower Requests Recommended All Statuses *…" at bounding box center [499, 241] width 999 height 483
click at [141, 348] on li "Opportunity" at bounding box center [141, 347] width 82 height 19
type input "**********"
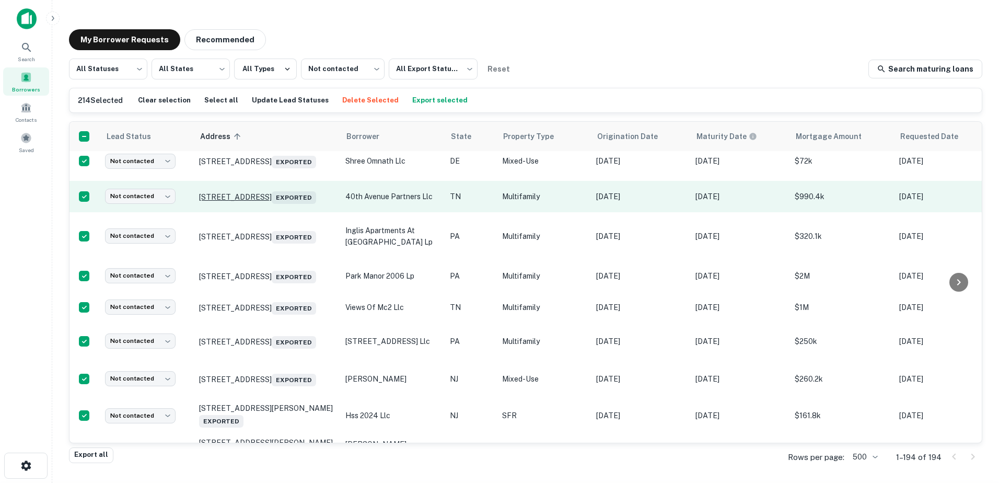
scroll to position [4858, 0]
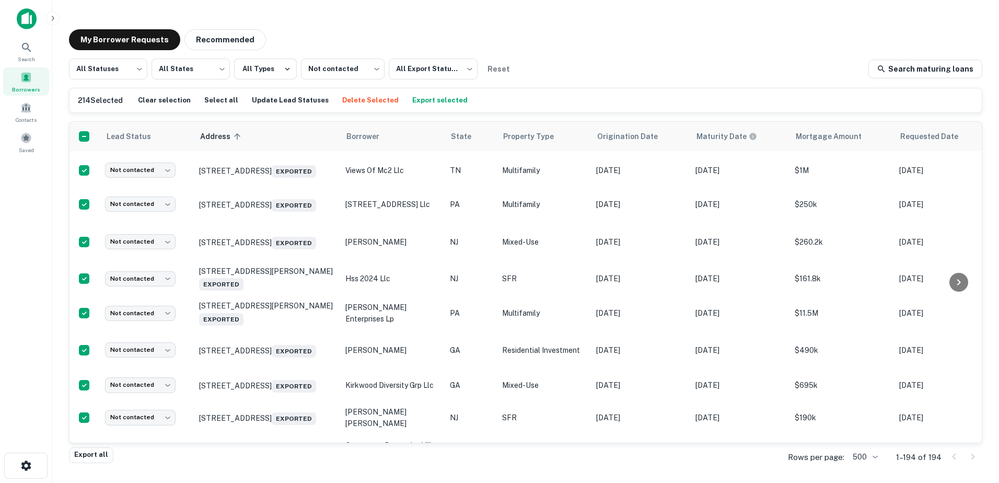
click at [143, 219] on body "Search Borrowers Contacts Saved My Borrower Requests Recommended All Statuses *…" at bounding box center [499, 241] width 999 height 483
click at [156, 279] on li "Opportunity" at bounding box center [141, 281] width 82 height 19
type input "**********"
click at [135, 296] on body "Lead status updated successfully Search Borrowers Contacts Saved My Borrower Re…" at bounding box center [499, 241] width 999 height 483
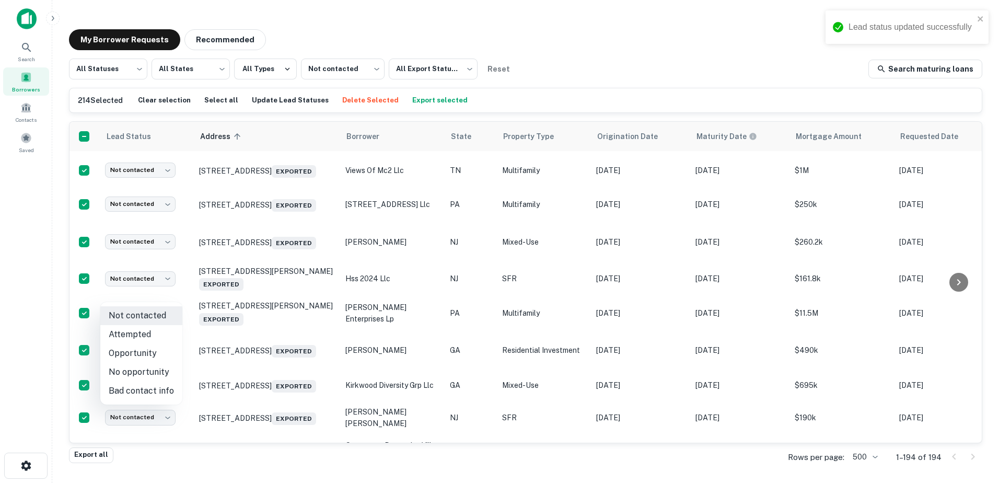
click at [167, 351] on li "Opportunity" at bounding box center [141, 353] width 82 height 19
type input "**********"
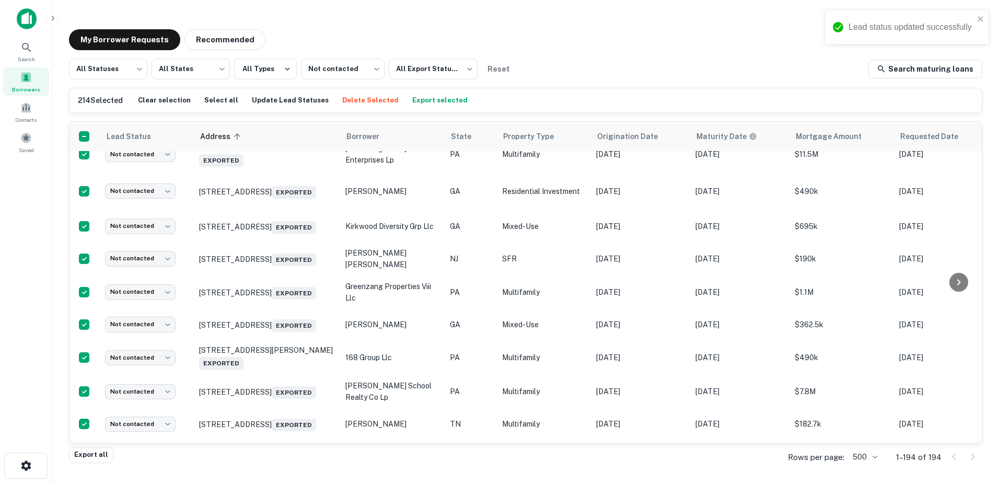
scroll to position [5067, 0]
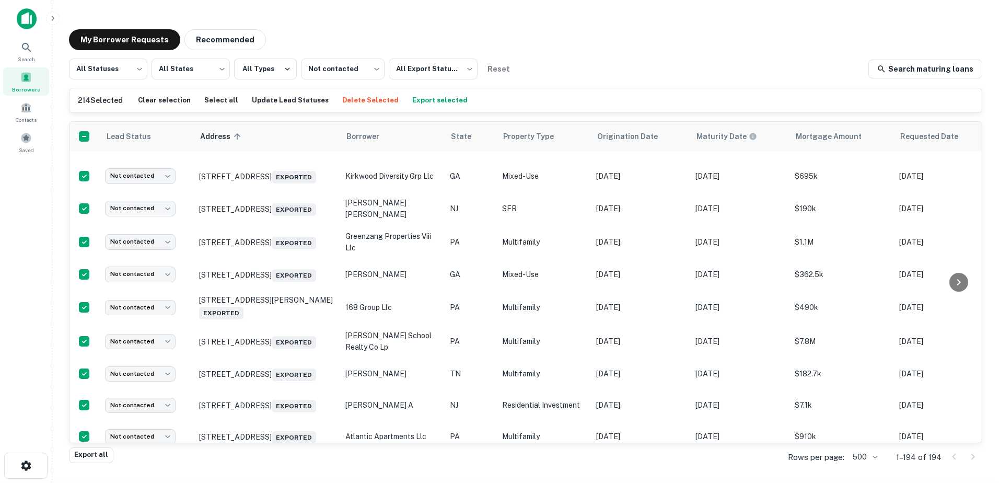
click at [140, 251] on body "Lead status updated successfully Search Borrowers Contacts Saved My Borrower Re…" at bounding box center [499, 241] width 999 height 483
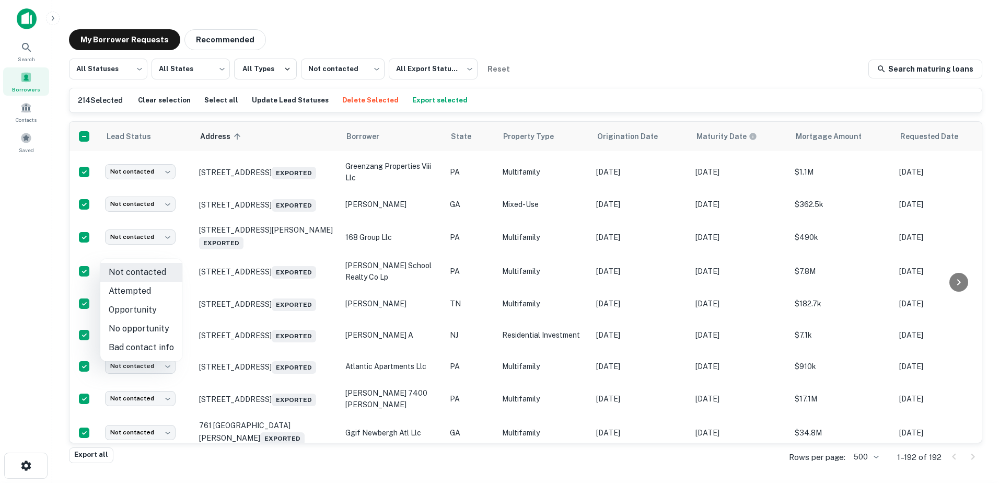
scroll to position [4993, 0]
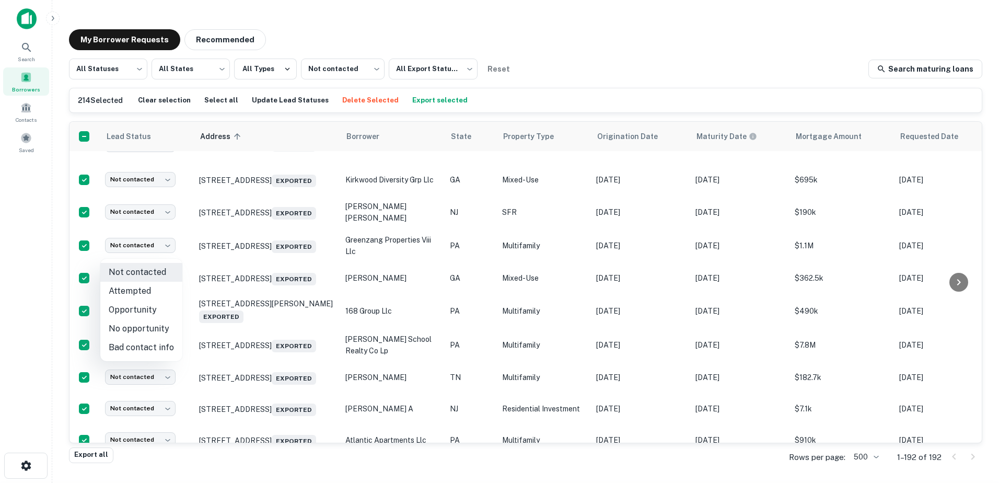
click at [141, 312] on li "Opportunity" at bounding box center [141, 310] width 82 height 19
type input "**********"
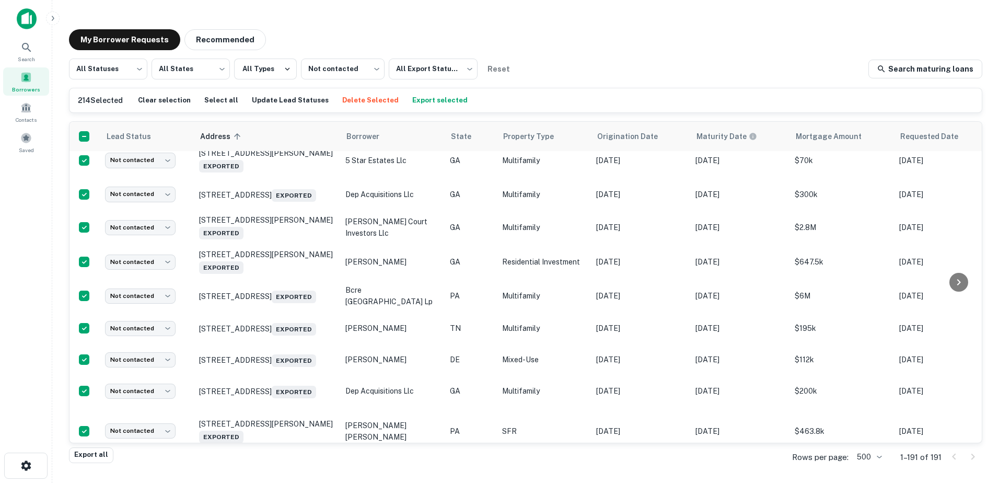
scroll to position [5377, 0]
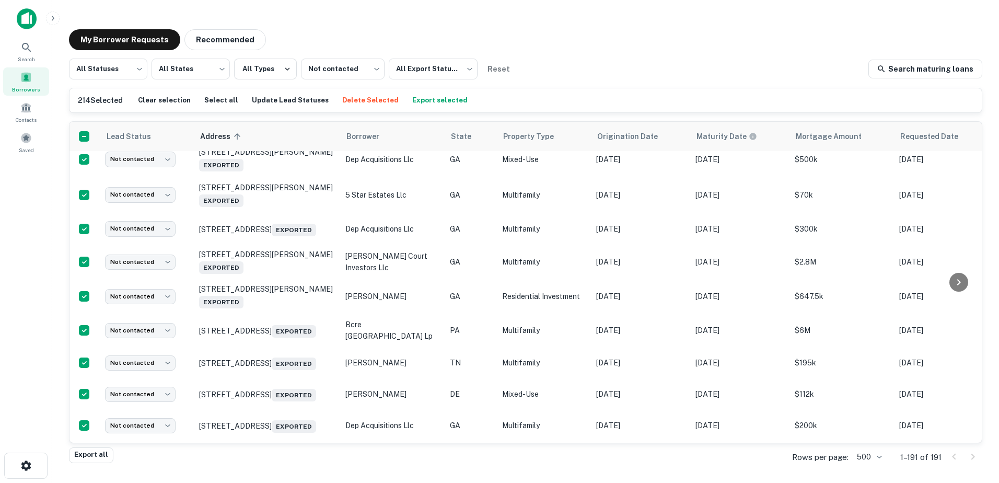
click at [125, 300] on body "Search Borrowers Contacts Saved My Borrower Requests Recommended All Statuses *…" at bounding box center [499, 241] width 999 height 483
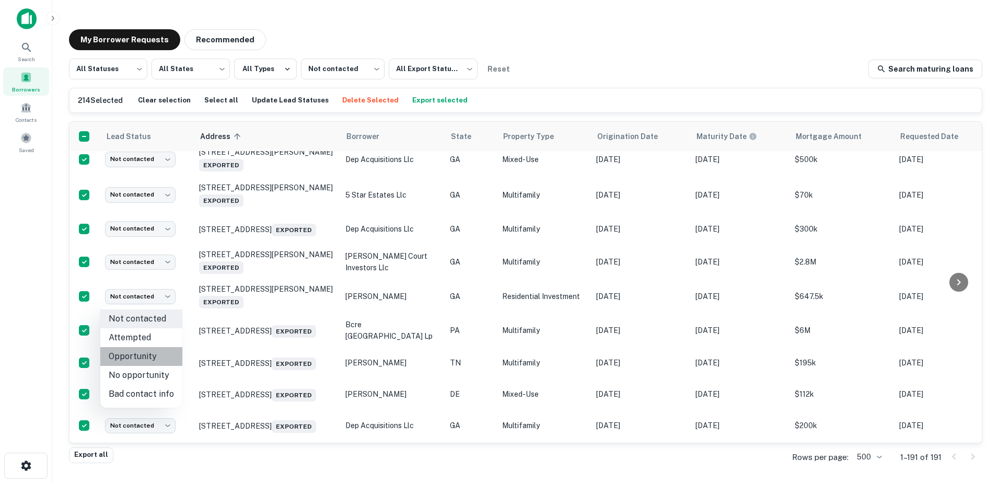
click at [160, 355] on li "Opportunity" at bounding box center [141, 356] width 82 height 19
type input "**********"
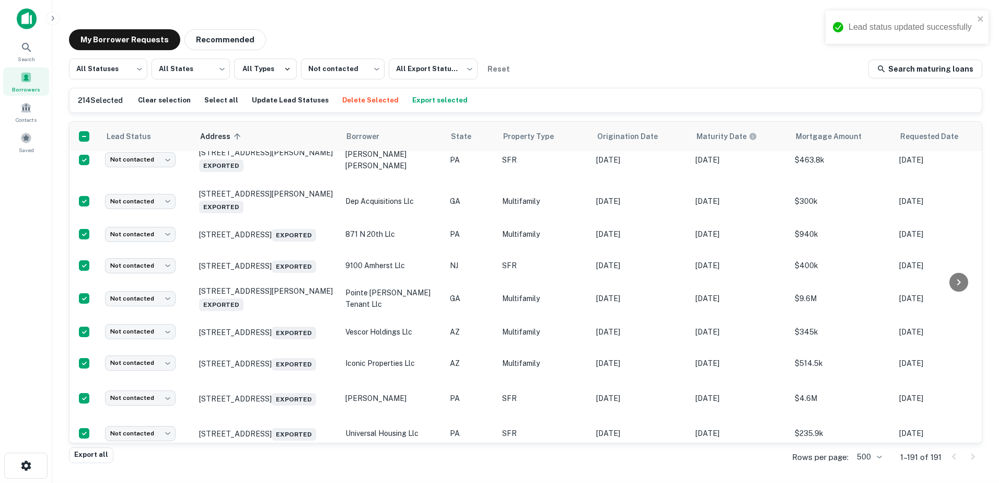
scroll to position [5743, 0]
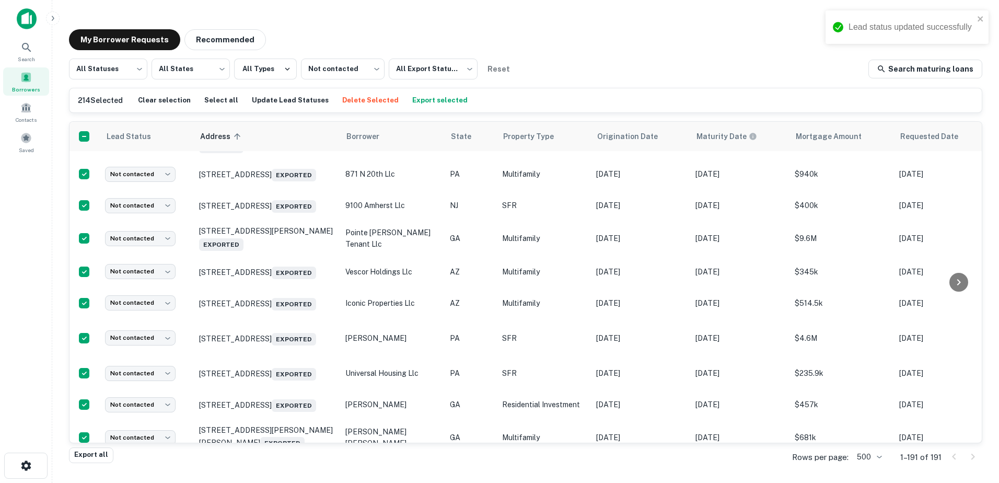
click at [128, 321] on body "Lead status updated successfully Search Borrowers Contacts Saved My Borrower Re…" at bounding box center [499, 241] width 999 height 483
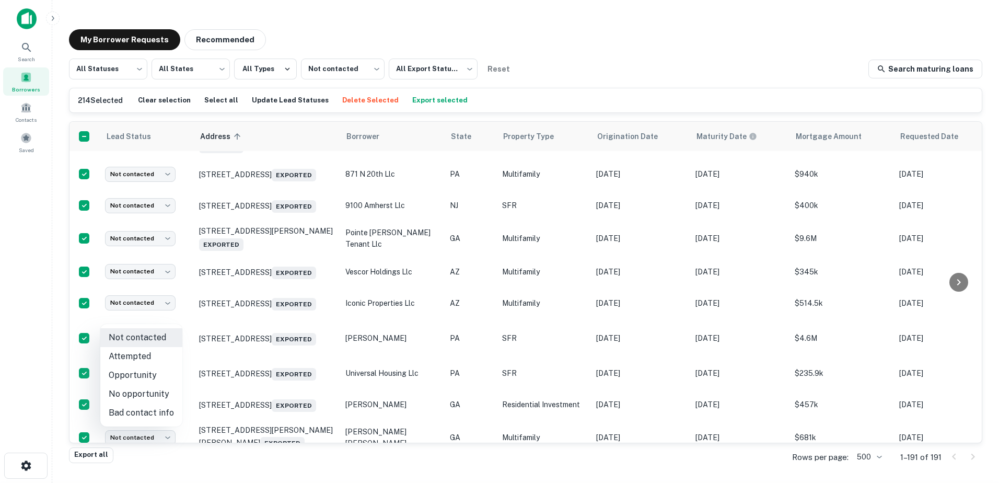
click at [125, 371] on li "Opportunity" at bounding box center [141, 375] width 82 height 19
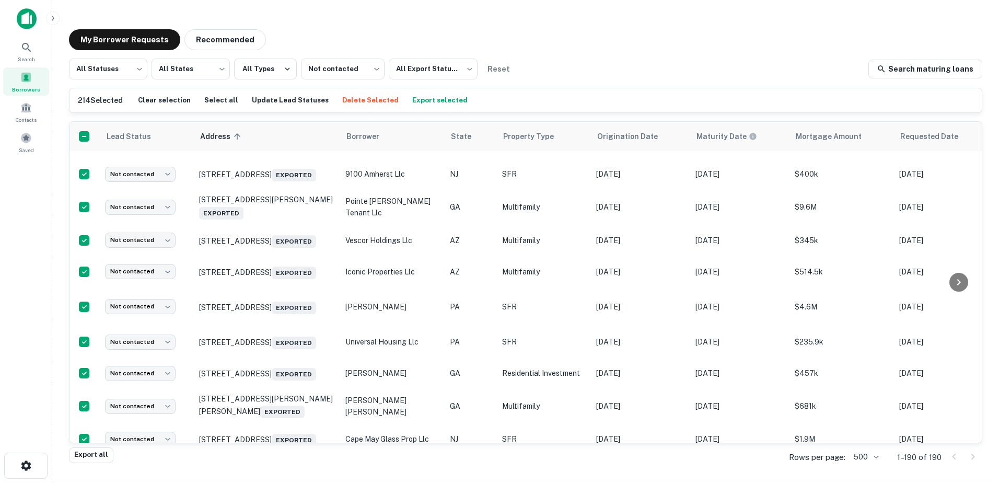
type input "**********"
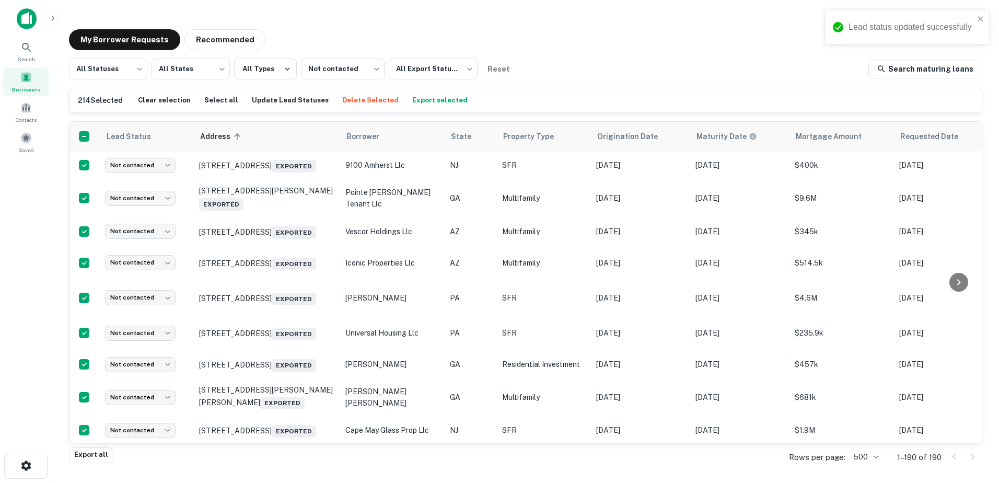
scroll to position [5760, 0]
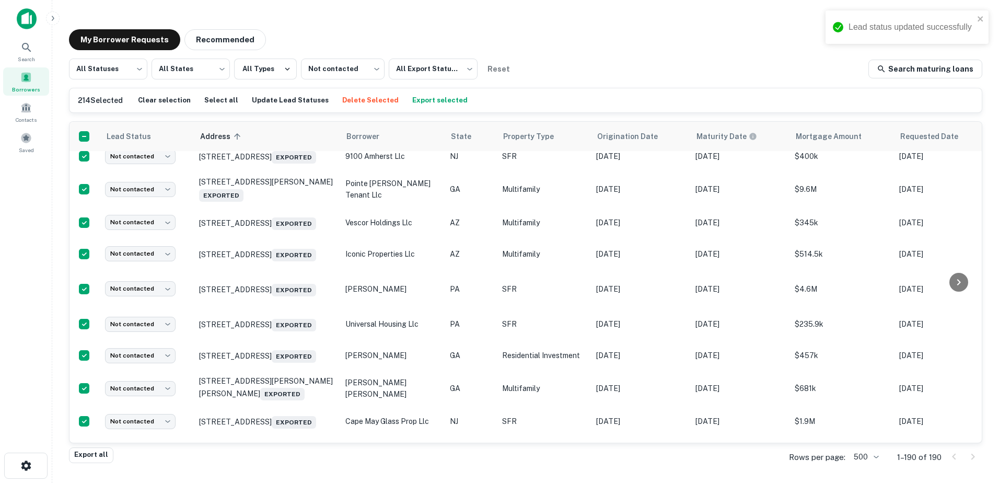
click at [157, 298] on body "Lead status updated successfully Search Borrowers Contacts Saved My Borrower Re…" at bounding box center [499, 241] width 999 height 483
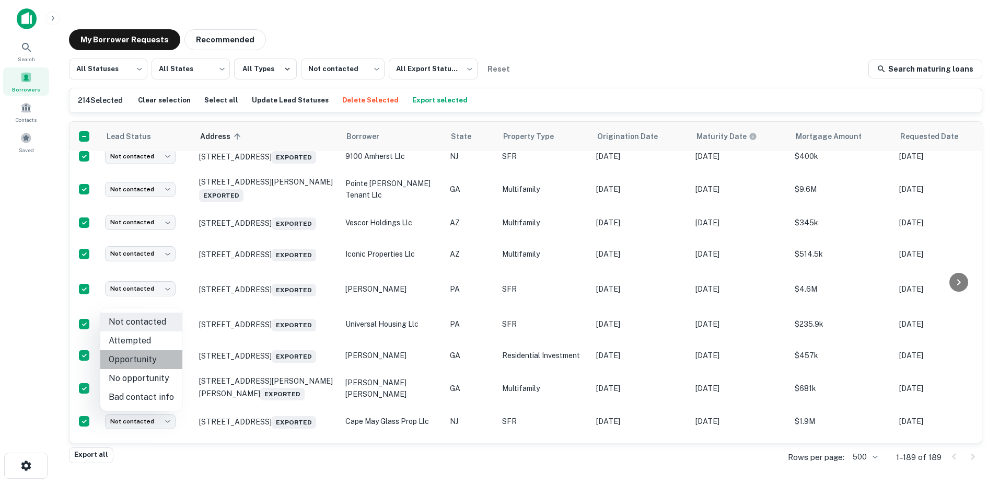
click at [159, 355] on li "Opportunity" at bounding box center [141, 359] width 82 height 19
type input "**********"
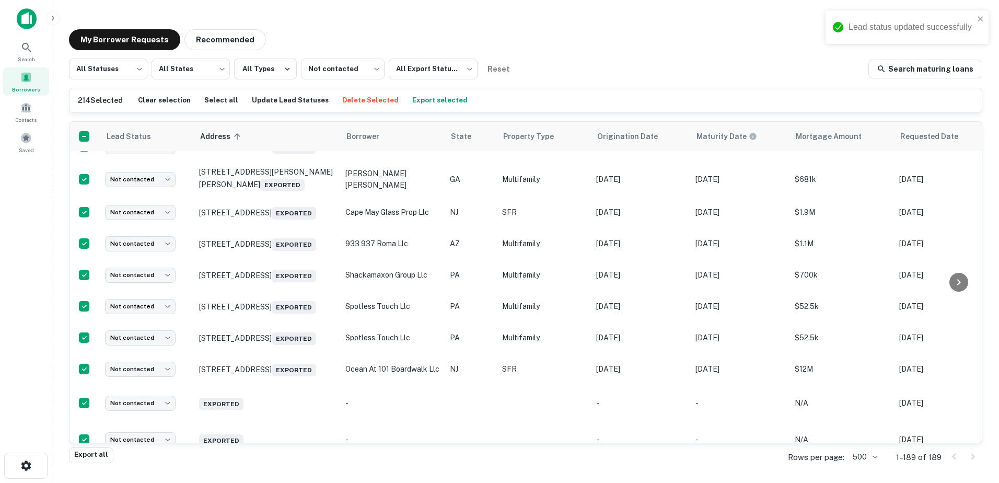
scroll to position [6074, 0]
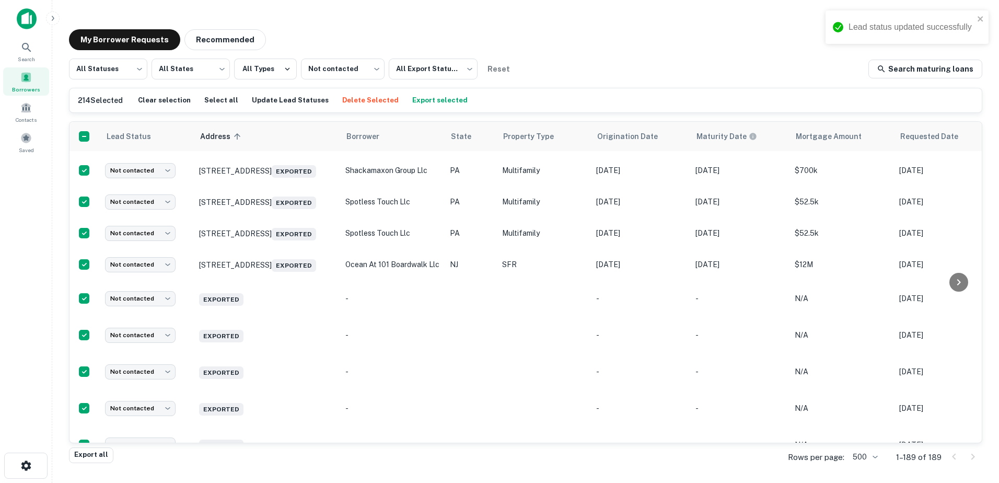
click at [150, 255] on body "Lead status updated successfully Search Borrowers Contacts Saved My Borrower Re…" at bounding box center [499, 241] width 999 height 483
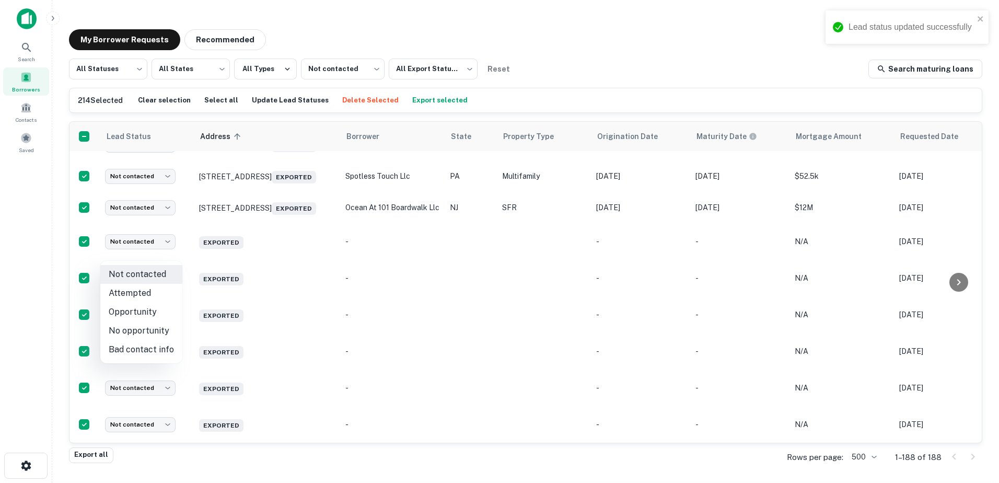
scroll to position [6000, 0]
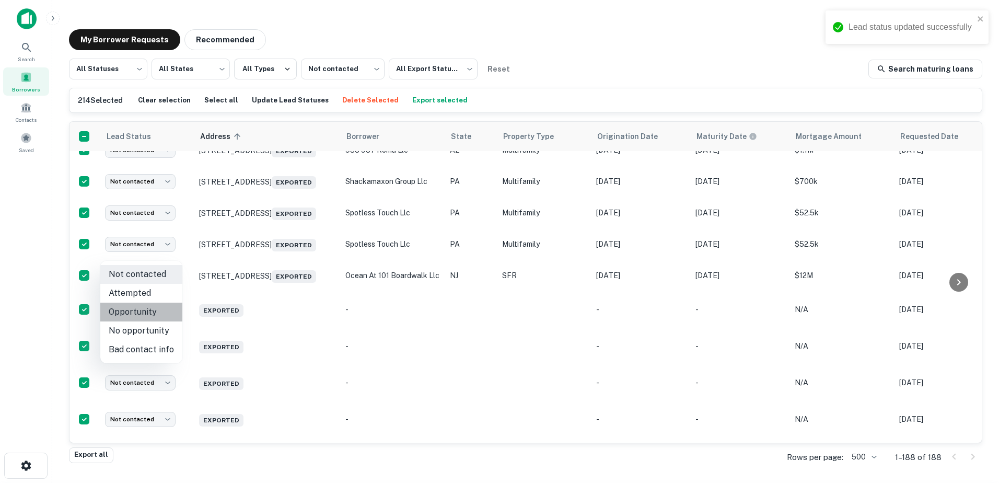
click at [146, 313] on li "Opportunity" at bounding box center [141, 312] width 82 height 19
type input "**********"
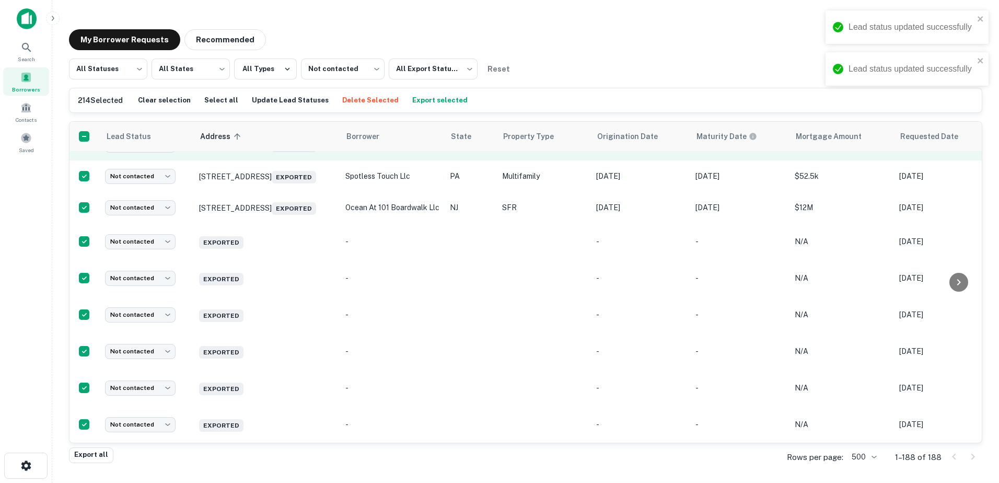
scroll to position [6262, 0]
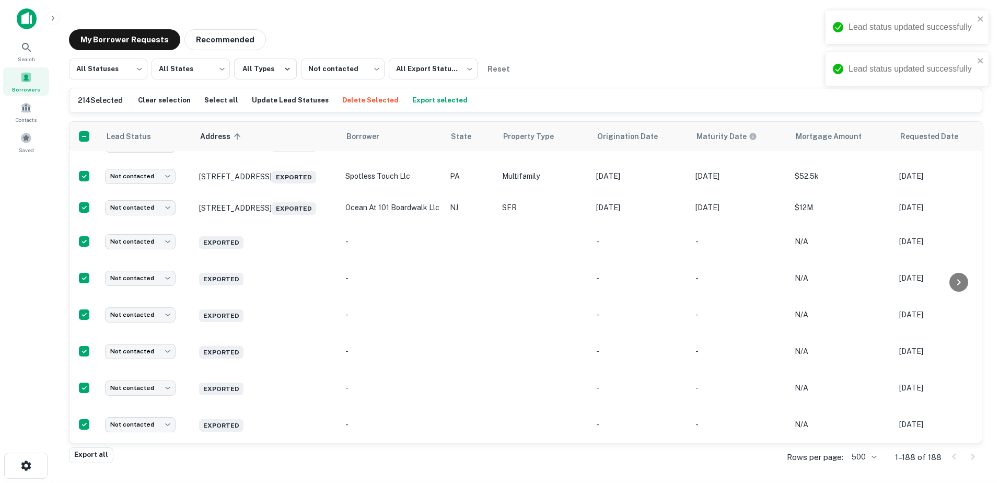
click at [165, 208] on body "Lead status updated successfully Lead status updated successfully Search Borrow…" at bounding box center [499, 241] width 999 height 483
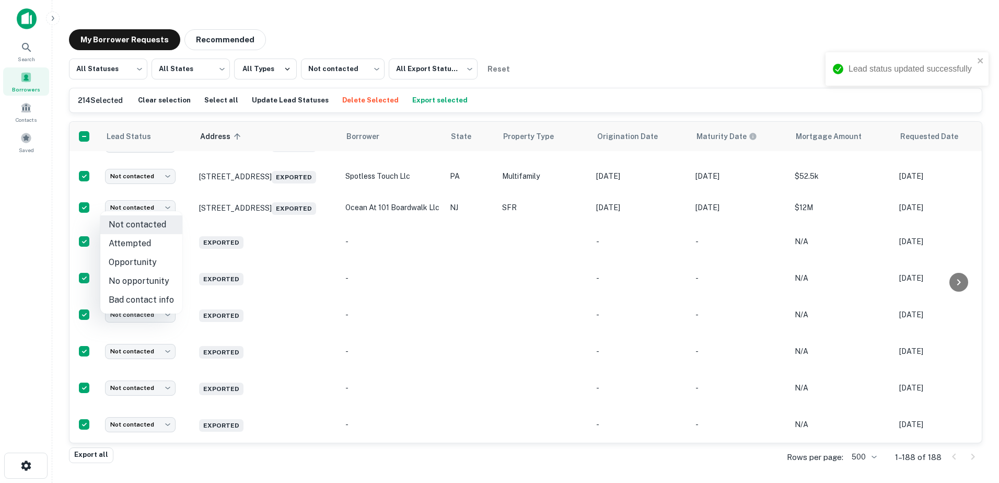
click at [155, 257] on li "Opportunity" at bounding box center [141, 262] width 82 height 19
type input "**********"
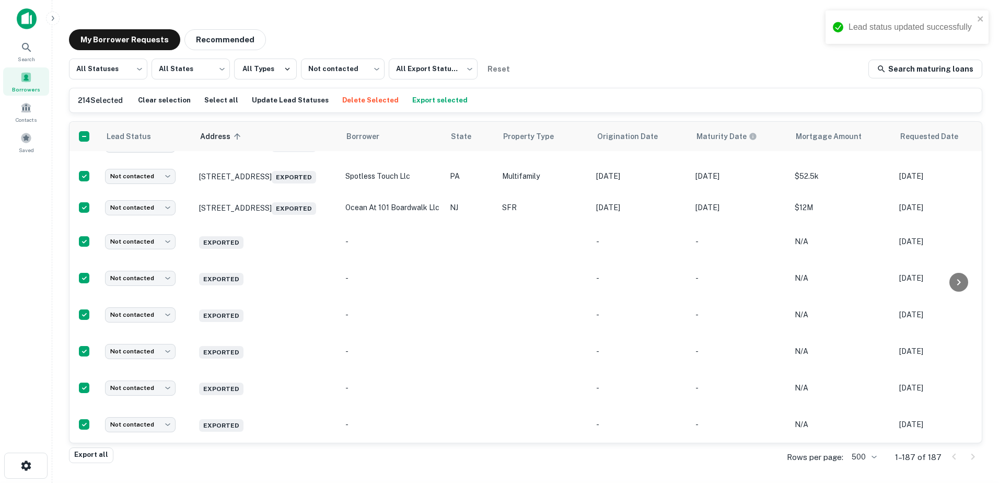
scroll to position [6227, 0]
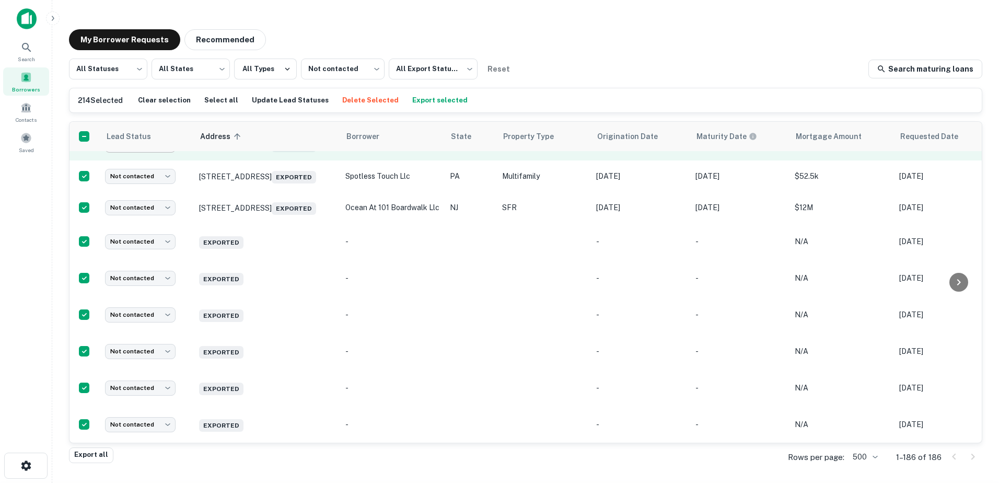
click at [122, 307] on body "Lead status updated successfully Search Borrowers Contacts Saved My Borrower Re…" at bounding box center [499, 241] width 999 height 483
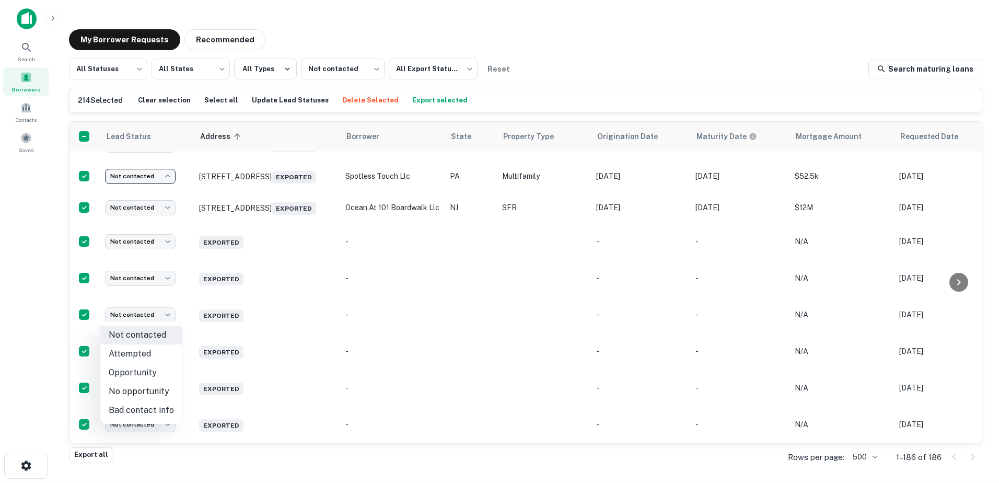
click at [137, 275] on div at bounding box center [499, 241] width 999 height 483
click at [137, 275] on body "Search Borrowers Contacts Saved My Borrower Requests Recommended All Statuses *…" at bounding box center [499, 241] width 999 height 483
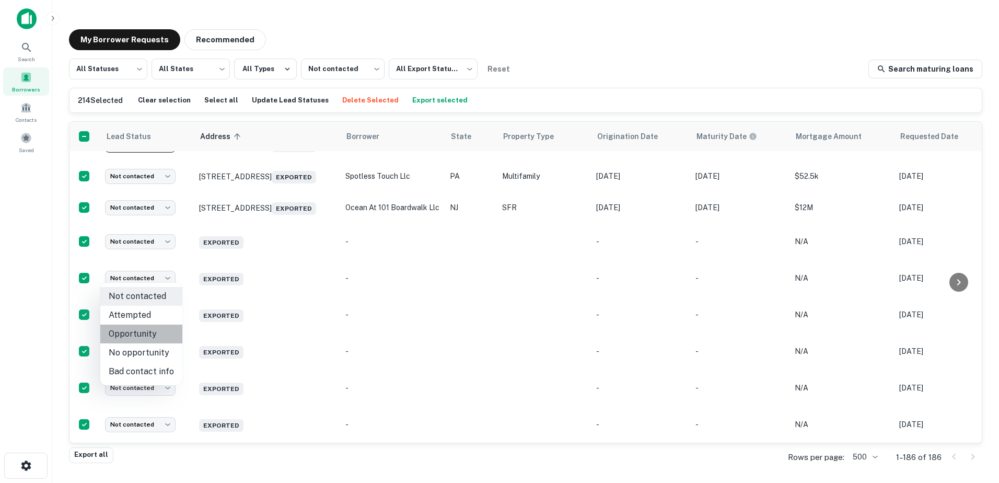
click at [151, 338] on li "Opportunity" at bounding box center [141, 334] width 82 height 19
type input "**********"
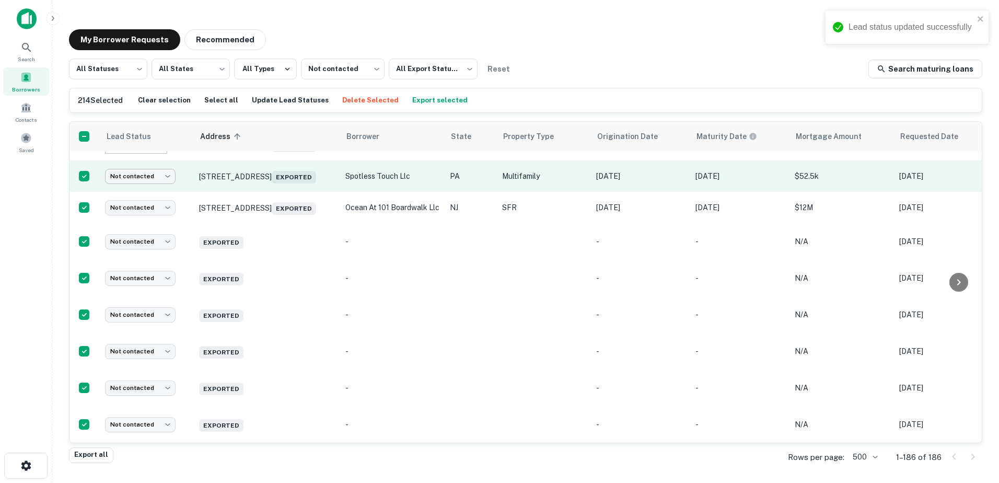
click at [143, 318] on body "Lead status updated successfully Search Borrowers Contacts Saved My Borrower Re…" at bounding box center [499, 241] width 999 height 483
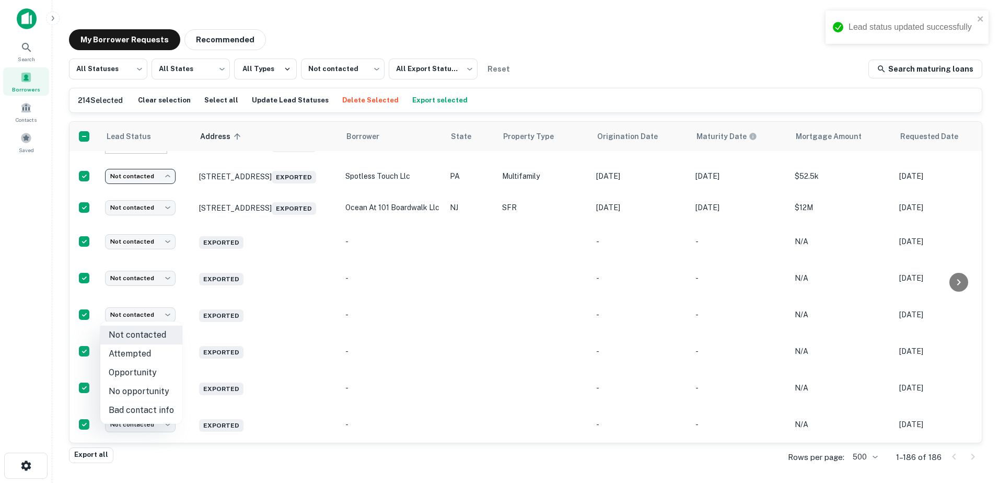
click at [142, 368] on li "Opportunity" at bounding box center [141, 372] width 82 height 19
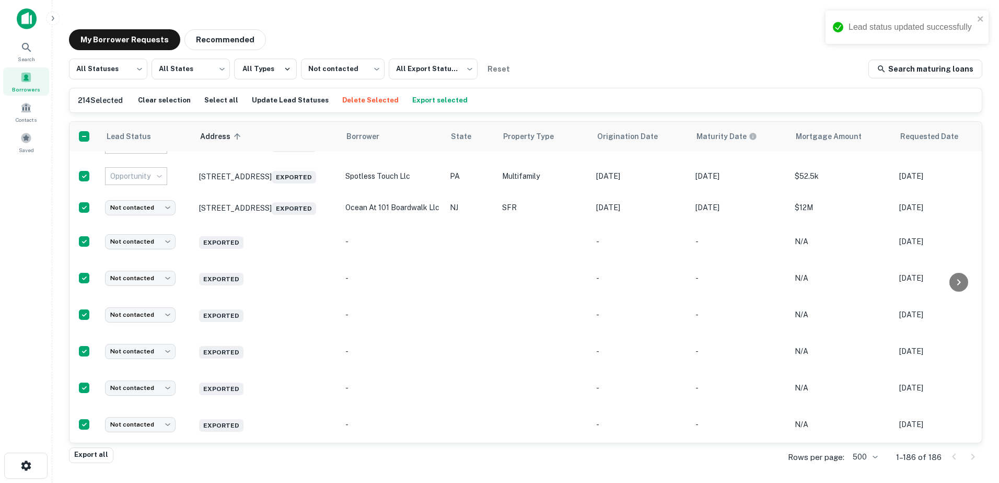
type input "**********"
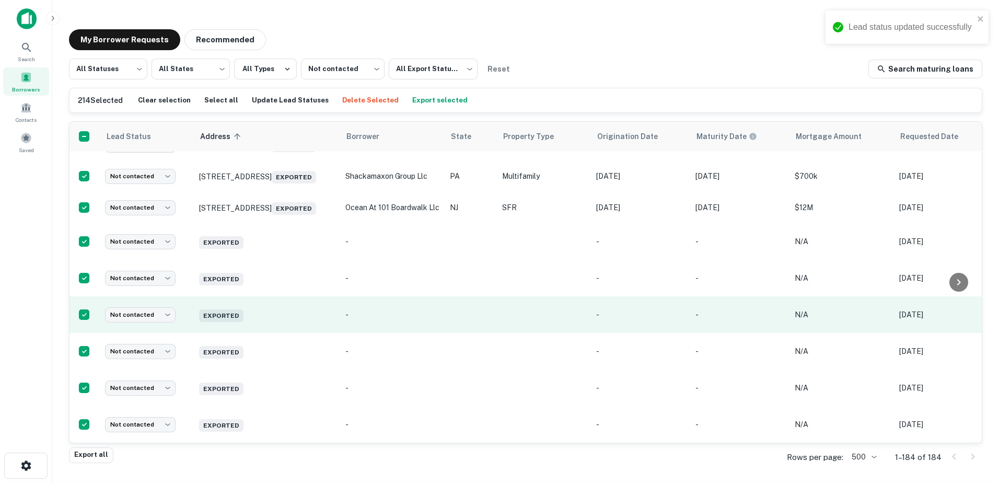
scroll to position [6302, 0]
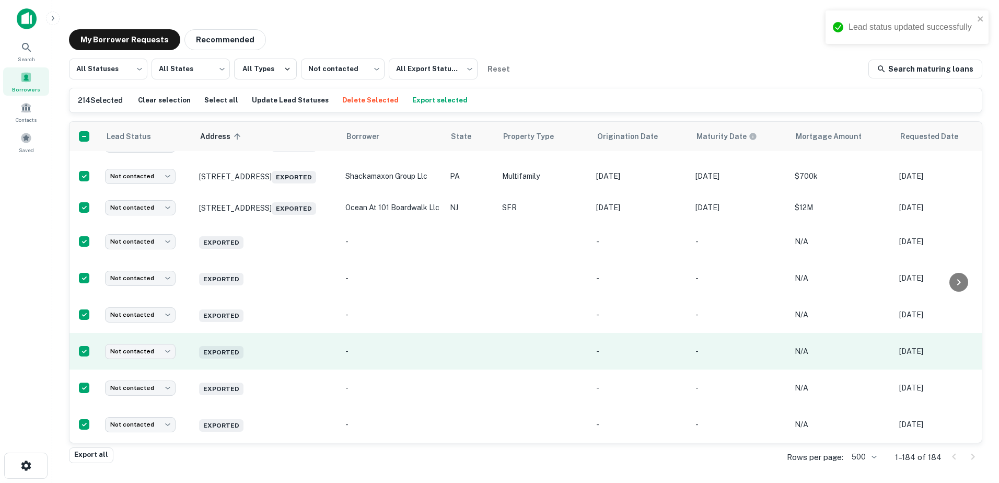
drag, startPoint x: 497, startPoint y: 319, endPoint x: 738, endPoint y: 339, distance: 241.8
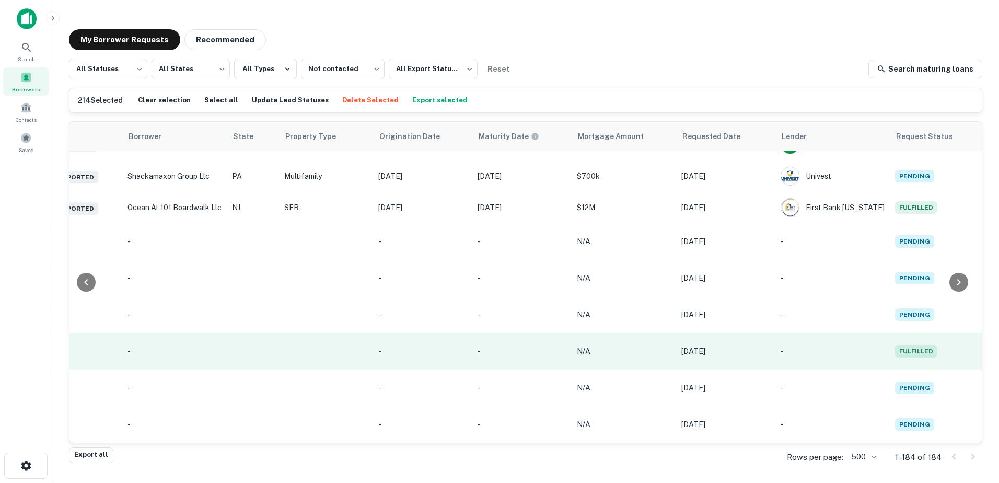
scroll to position [6302, 55]
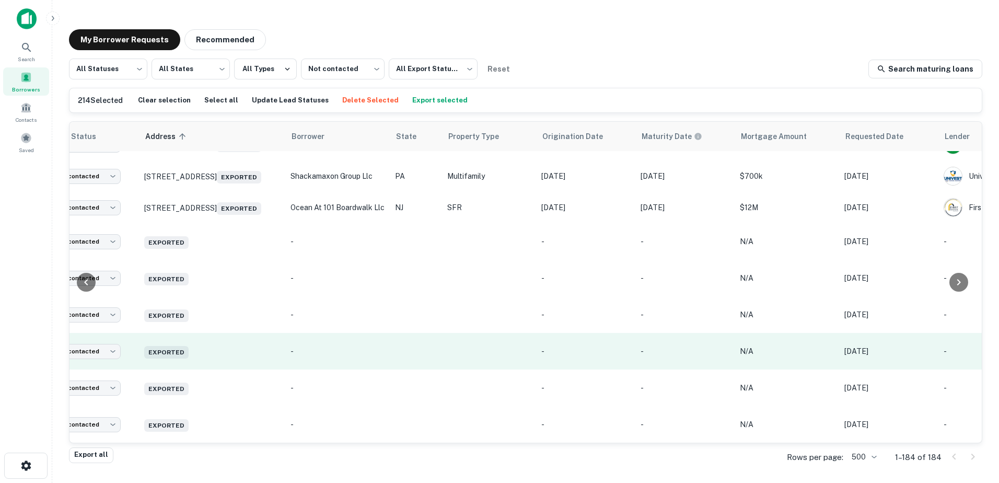
drag, startPoint x: 865, startPoint y: 336, endPoint x: 605, endPoint y: 339, distance: 259.8
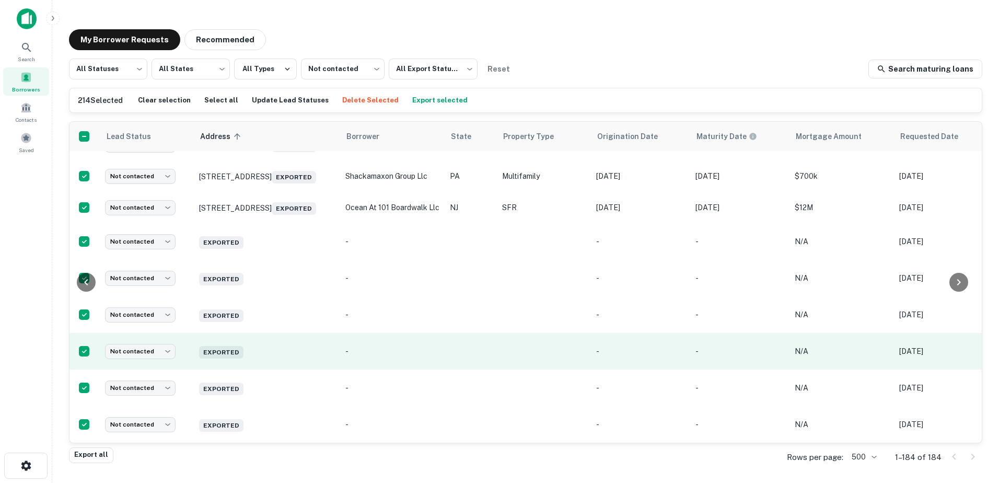
scroll to position [6302, 218]
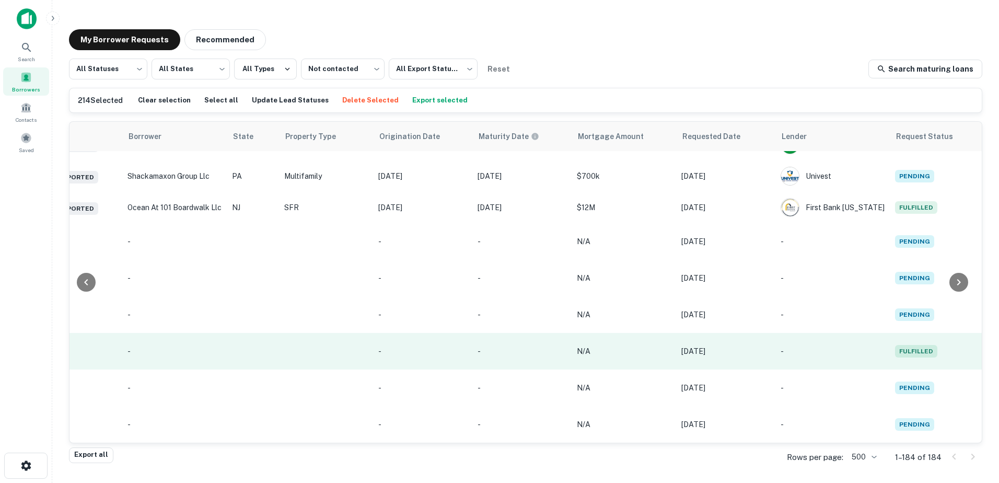
drag, startPoint x: 335, startPoint y: 343, endPoint x: 638, endPoint y: 359, distance: 303.6
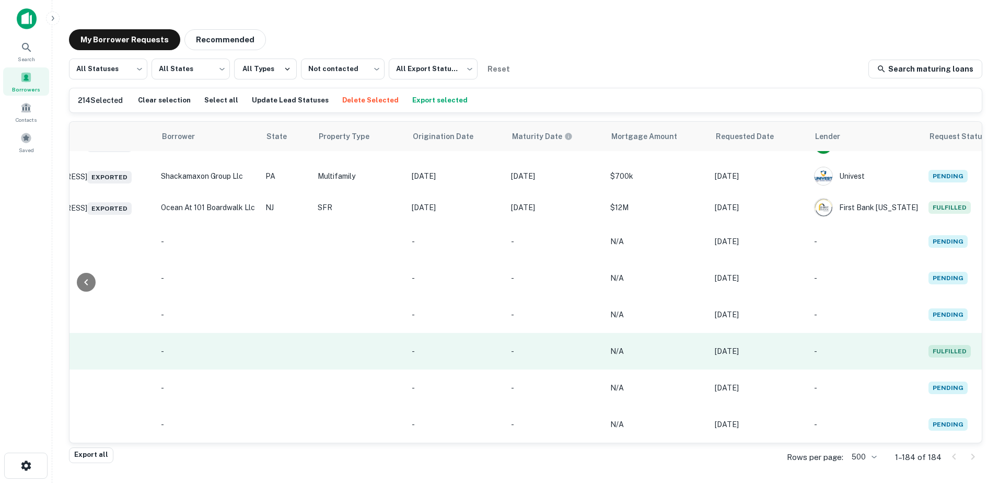
drag, startPoint x: 648, startPoint y: 350, endPoint x: 331, endPoint y: 336, distance: 317.1
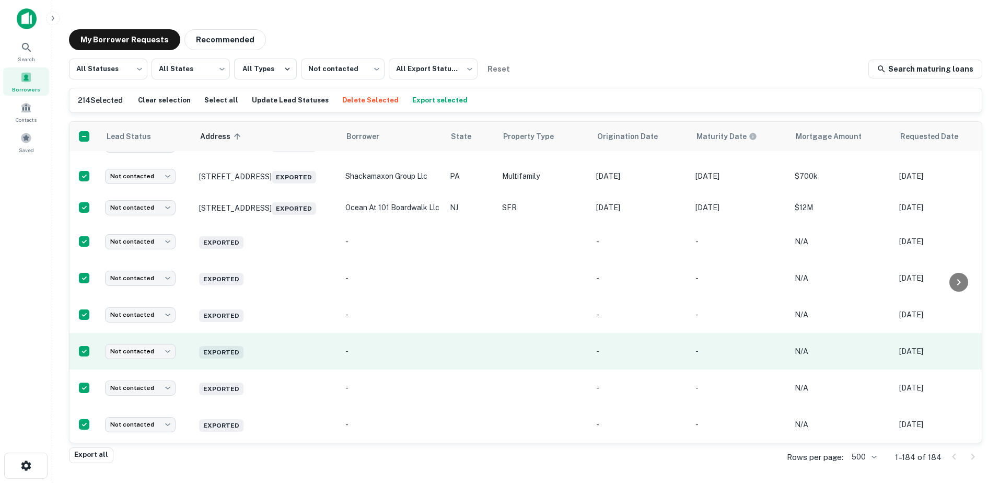
click at [385, 346] on p "-" at bounding box center [393, 352] width 94 height 12
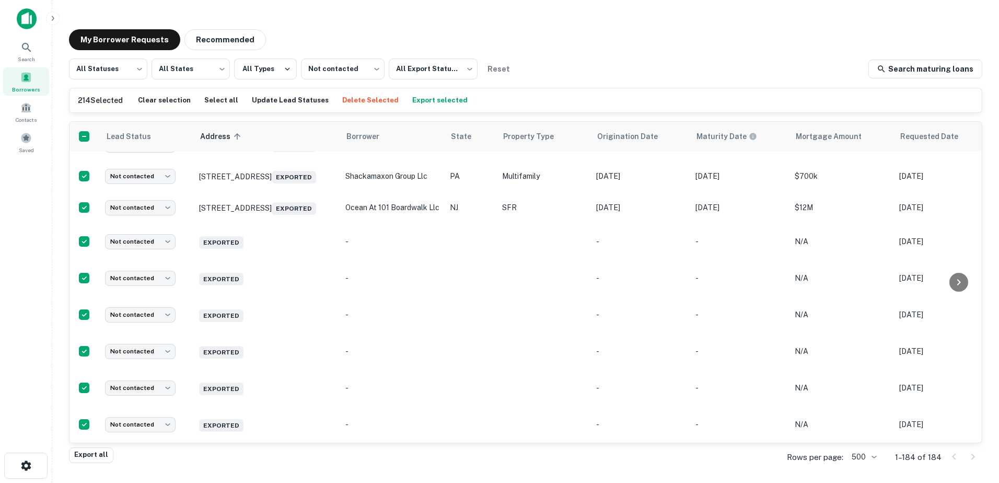
click at [22, 53] on icon at bounding box center [26, 47] width 13 height 13
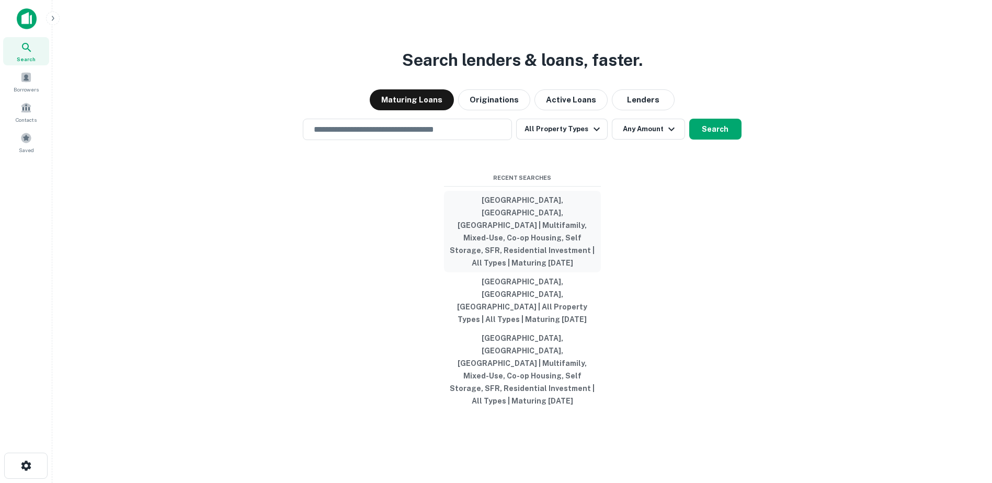
click at [504, 255] on button "Philadelphia, PA, USA | Multifamily, Mixed-Use, Co-op Housing, Self Storage, SF…" at bounding box center [522, 232] width 157 height 82
type input "**********"
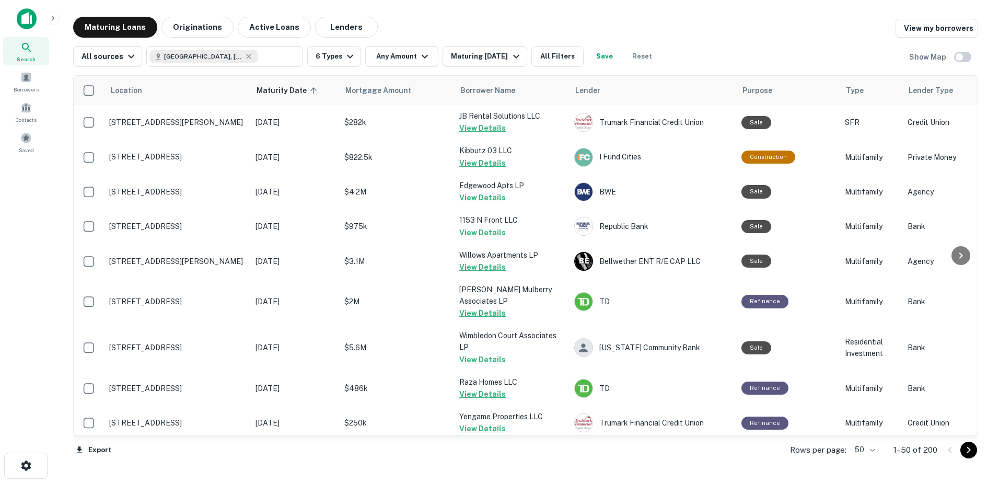
scroll to position [1501, 0]
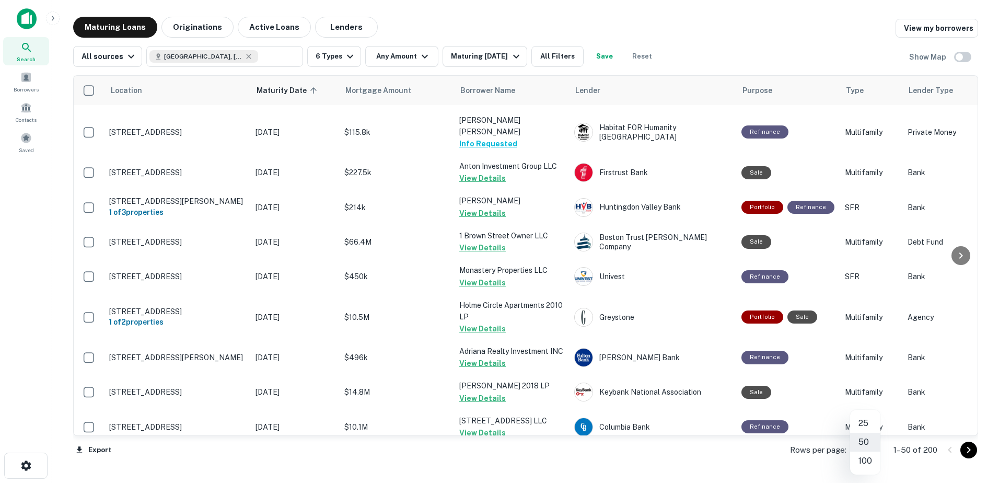
click at [863, 454] on body "Search Borrowers Contacts Saved Maturing Loans Originations Active Loans Lender…" at bounding box center [499, 241] width 999 height 483
click at [867, 461] on li "100" at bounding box center [865, 461] width 30 height 19
click at [859, 449] on body "Search Borrowers Contacts Saved Maturing Loans Originations Active Loans Lender…" at bounding box center [499, 241] width 999 height 483
drag, startPoint x: 974, startPoint y: 222, endPoint x: 974, endPoint y: 234, distance: 12.0
click at [974, 234] on div at bounding box center [499, 241] width 999 height 483
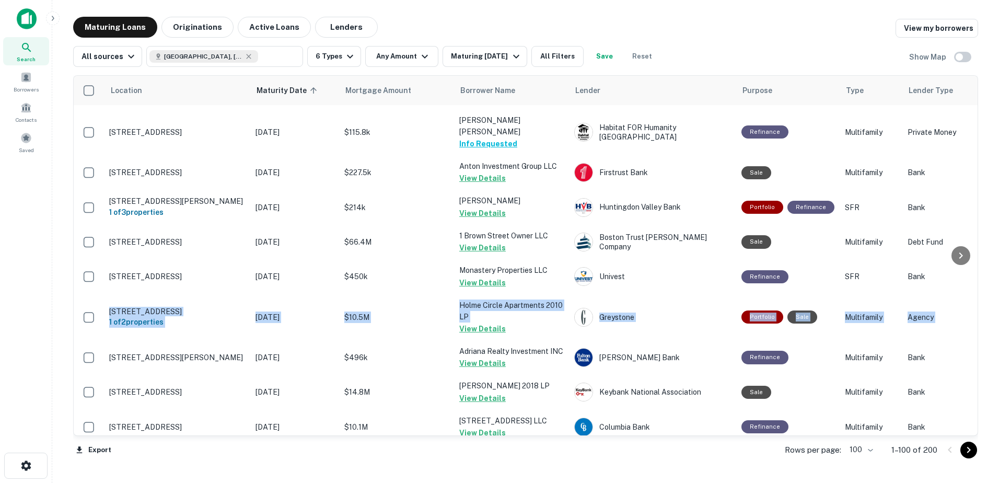
drag, startPoint x: 974, startPoint y: 234, endPoint x: 975, endPoint y: 396, distance: 161.5
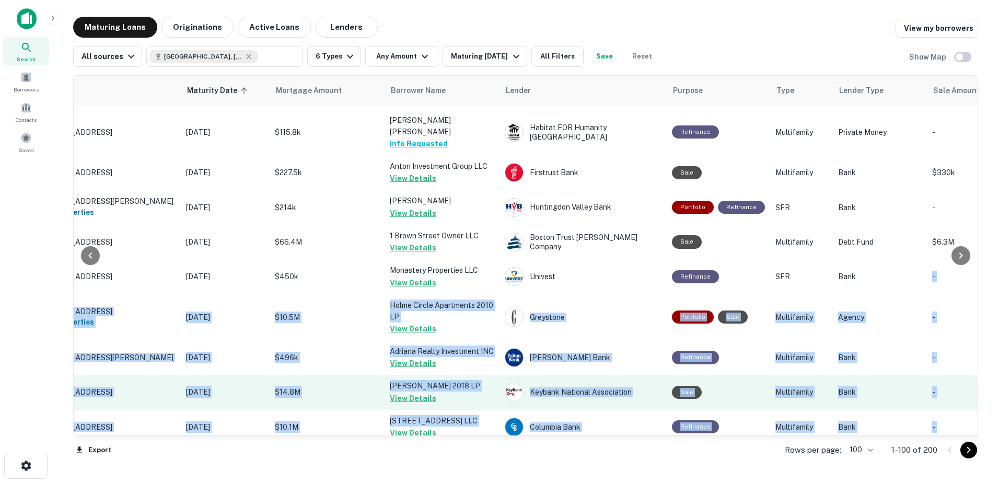
drag, startPoint x: 975, startPoint y: 396, endPoint x: 904, endPoint y: 351, distance: 84.1
click at [904, 375] on td "Bank" at bounding box center [880, 392] width 94 height 35
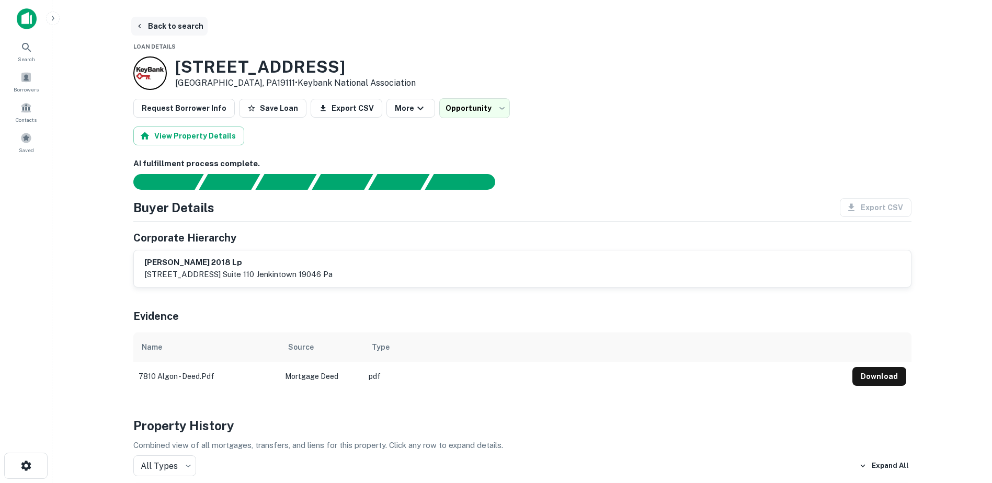
click at [149, 26] on button "Back to search" at bounding box center [169, 26] width 76 height 19
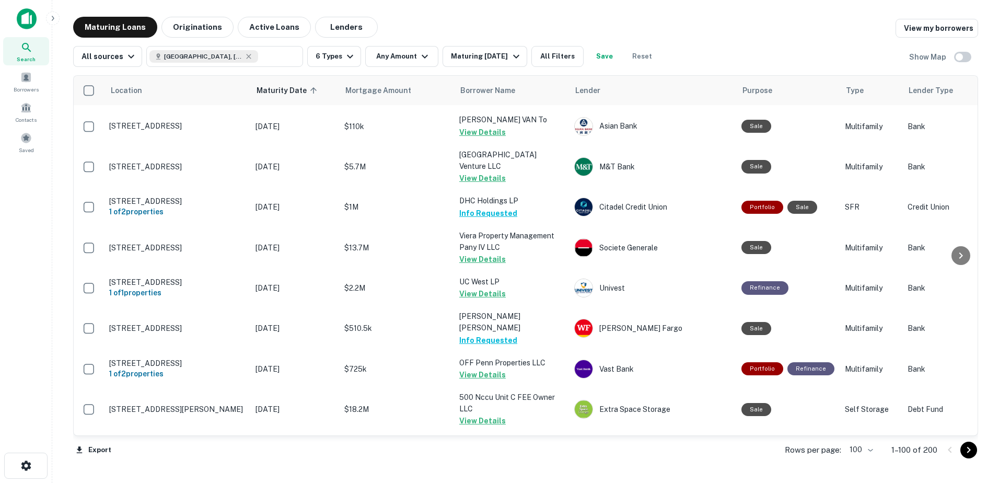
scroll to position [3360, 0]
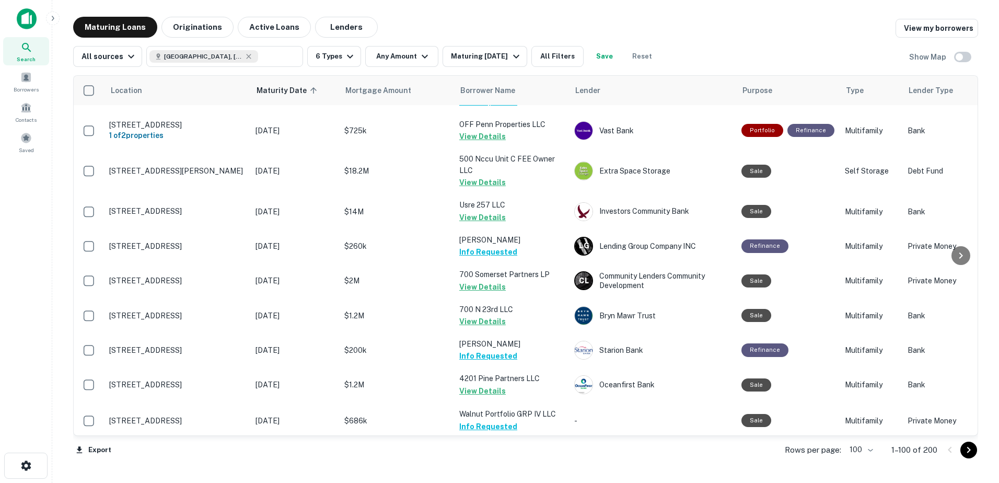
drag, startPoint x: 974, startPoint y: 453, endPoint x: 944, endPoint y: 447, distance: 31.3
click at [974, 453] on icon "Go to next page" at bounding box center [969, 450] width 13 height 13
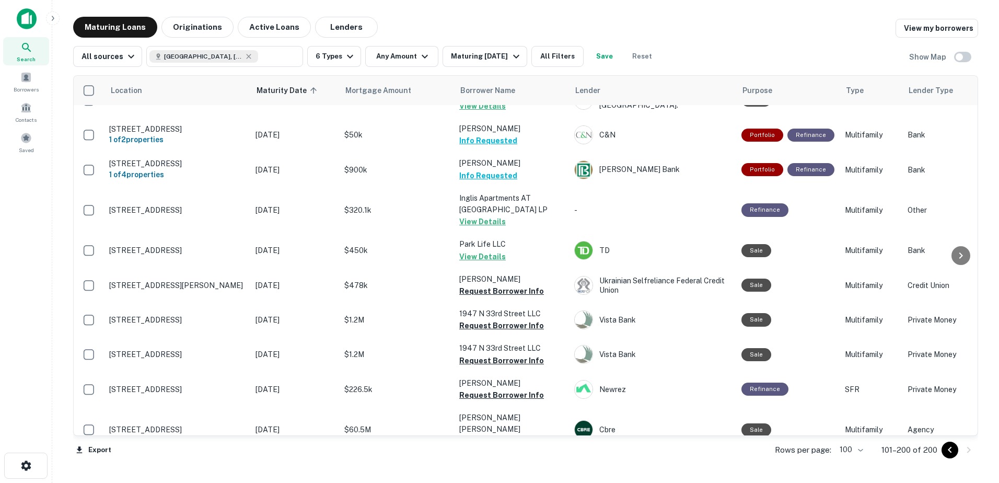
scroll to position [2687, 0]
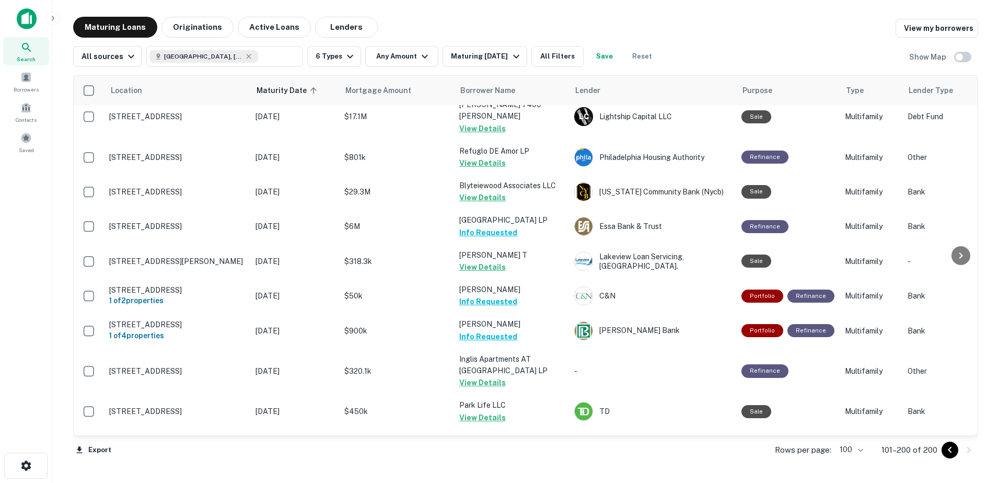
drag, startPoint x: 514, startPoint y: 347, endPoint x: 512, endPoint y: 366, distance: 18.9
click at [514, 446] on button "Request Borrower Info" at bounding box center [501, 452] width 85 height 13
click at [506, 480] on button "Request Borrower Info" at bounding box center [501, 486] width 85 height 13
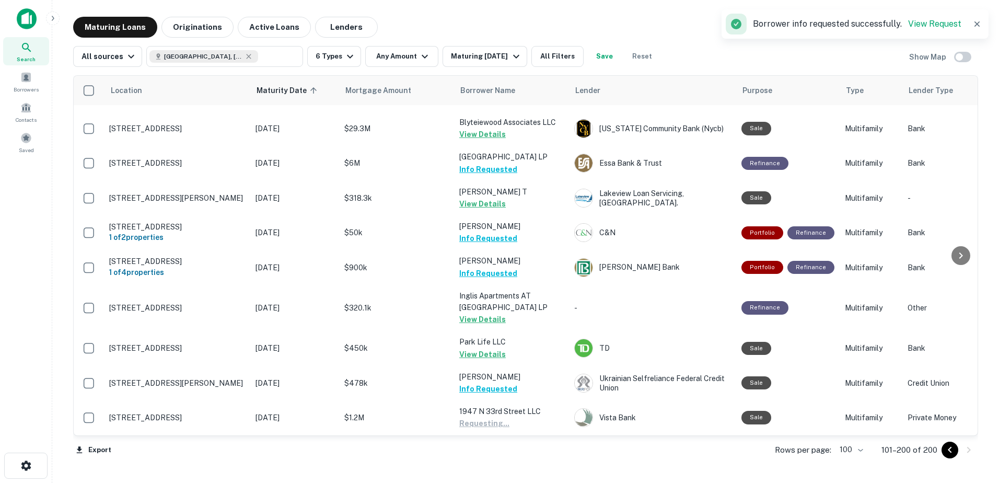
scroll to position [2844, 0]
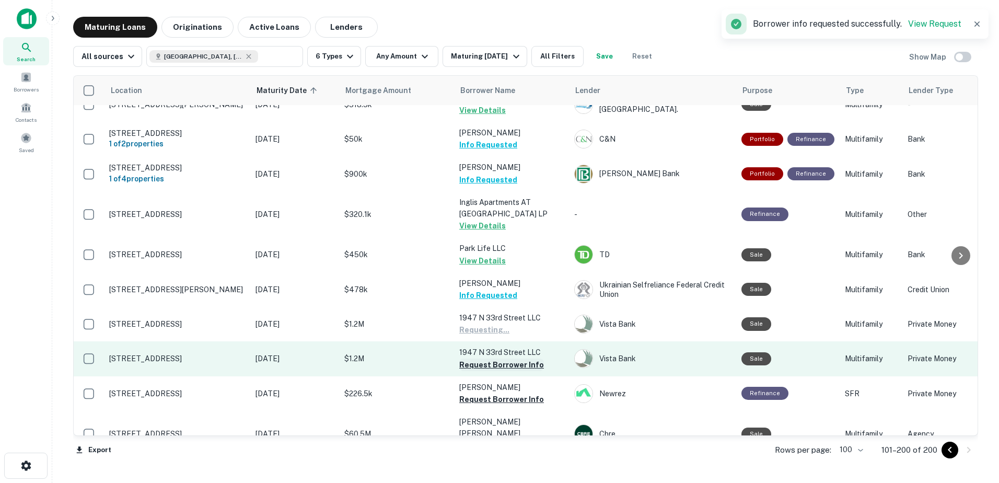
click at [520, 359] on button "Request Borrower Info" at bounding box center [501, 365] width 85 height 13
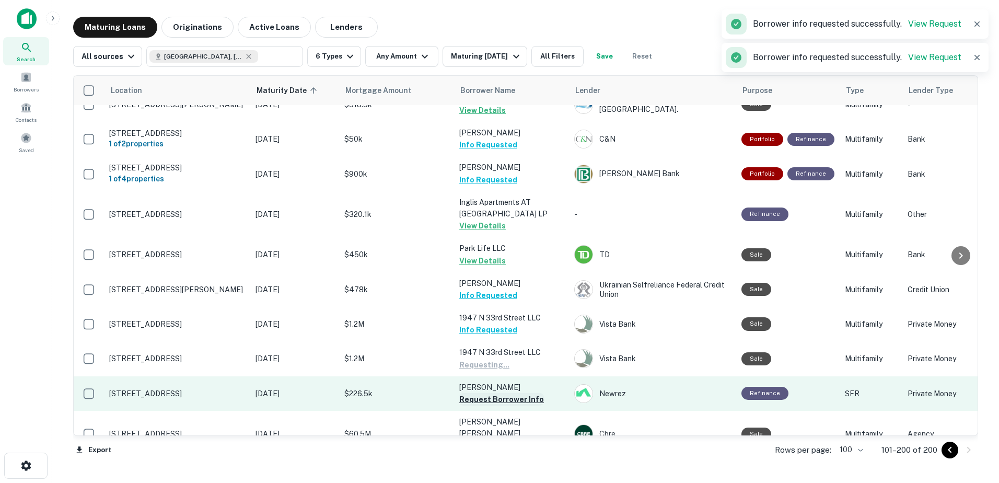
click at [518, 393] on button "Request Borrower Info" at bounding box center [501, 399] width 85 height 13
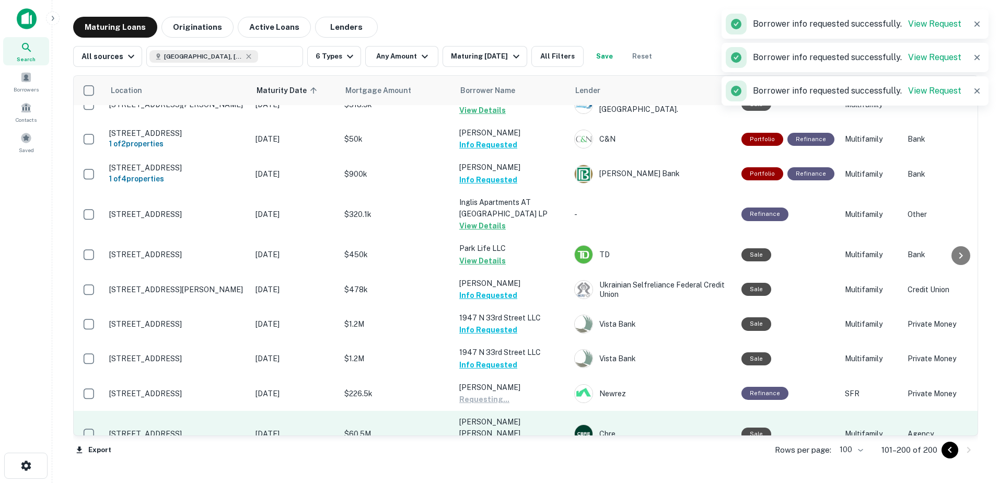
click at [521, 439] on button "Request Borrower Info" at bounding box center [501, 445] width 85 height 13
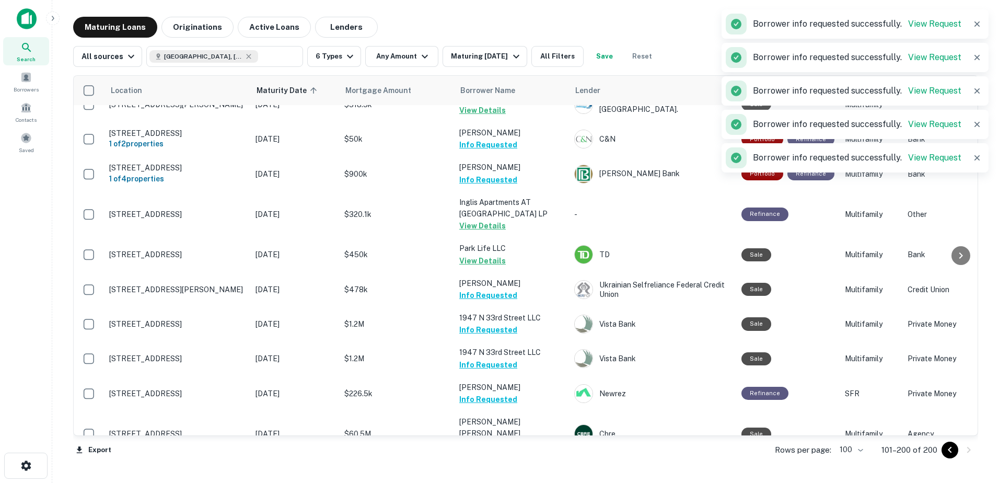
click at [510, 474] on button "Request Borrower Info" at bounding box center [501, 480] width 85 height 13
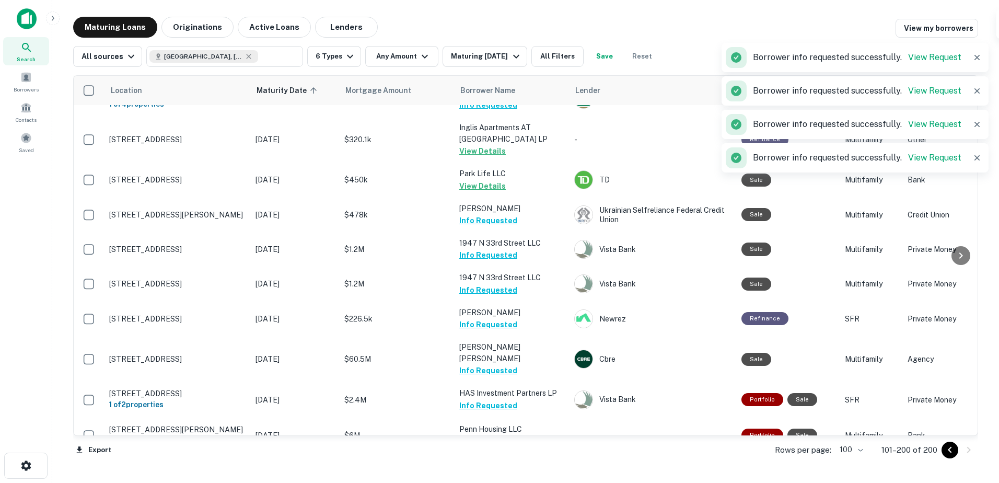
scroll to position [3053, 0]
